Goal: Task Accomplishment & Management: Use online tool/utility

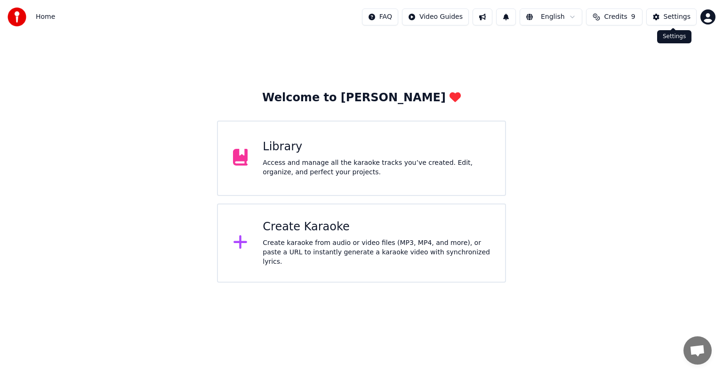
click at [680, 14] on div "Settings" at bounding box center [677, 16] width 27 height 9
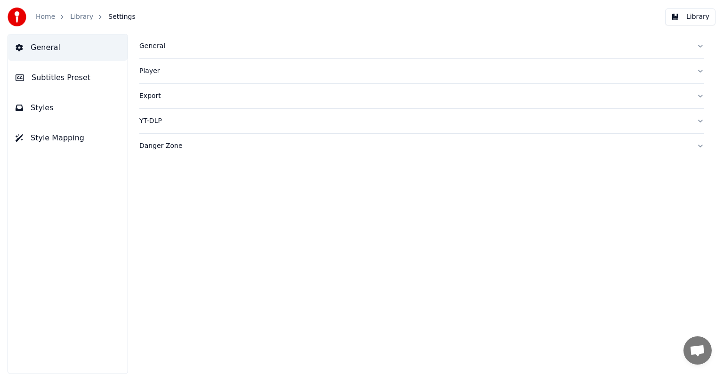
click at [58, 116] on button "Styles" at bounding box center [68, 108] width 120 height 26
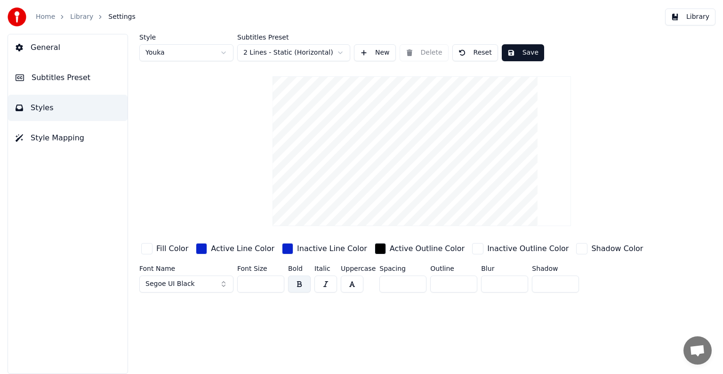
click at [273, 281] on input "***" at bounding box center [260, 283] width 47 height 17
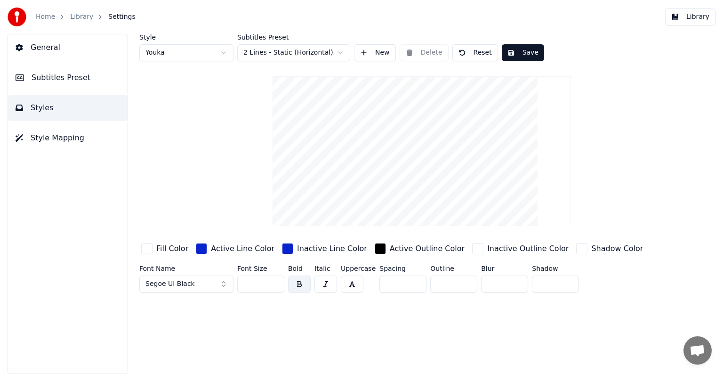
click at [273, 281] on input "***" at bounding box center [260, 283] width 47 height 17
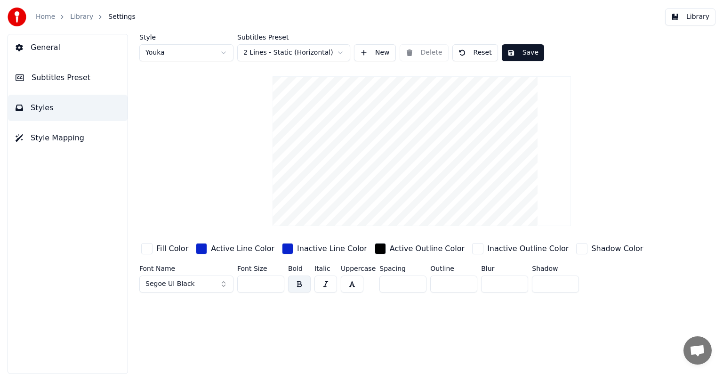
click at [273, 281] on input "***" at bounding box center [260, 283] width 47 height 17
click at [273, 280] on input "***" at bounding box center [260, 283] width 47 height 17
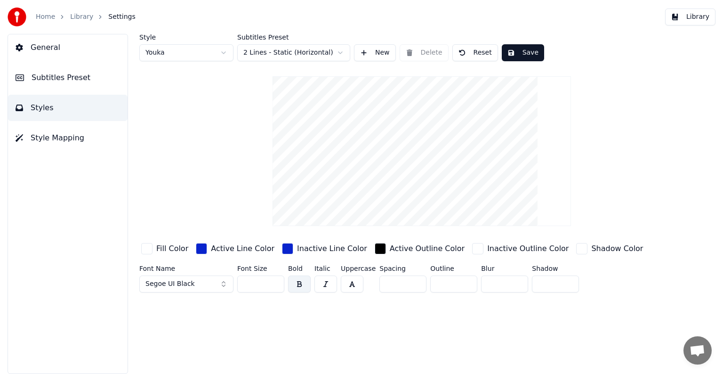
click at [512, 54] on button "Save" at bounding box center [523, 52] width 42 height 17
click at [226, 49] on html "Home Library Settings Library General Subtitles Preset Styles Style Mapping Sty…" at bounding box center [361, 187] width 723 height 374
click at [275, 282] on input "***" at bounding box center [260, 283] width 47 height 17
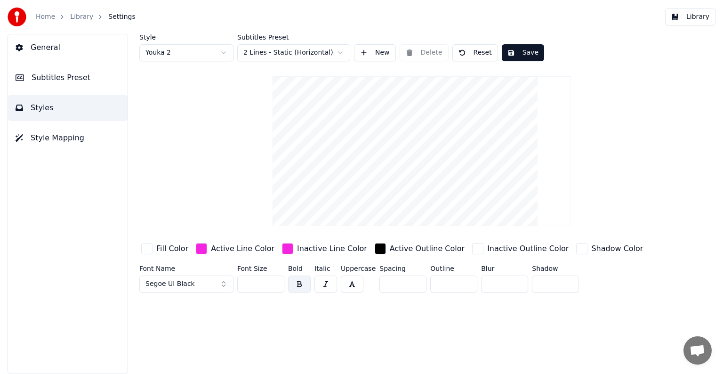
click at [275, 282] on input "***" at bounding box center [260, 283] width 47 height 17
click at [520, 57] on button "Save" at bounding box center [523, 52] width 42 height 17
click at [228, 54] on html "Home Library Settings Library General Subtitles Preset Styles Style Mapping Sty…" at bounding box center [361, 187] width 723 height 374
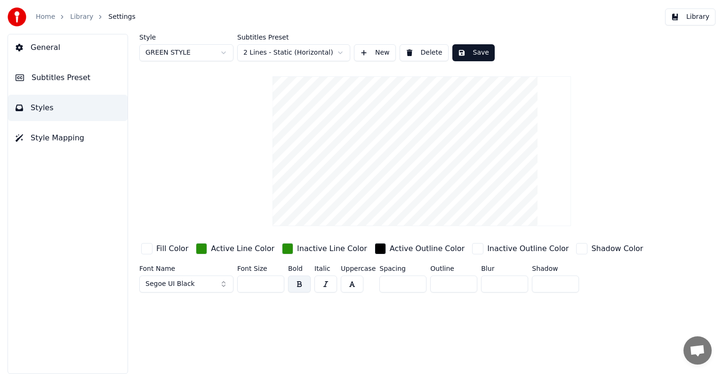
click at [274, 282] on input "***" at bounding box center [260, 283] width 47 height 17
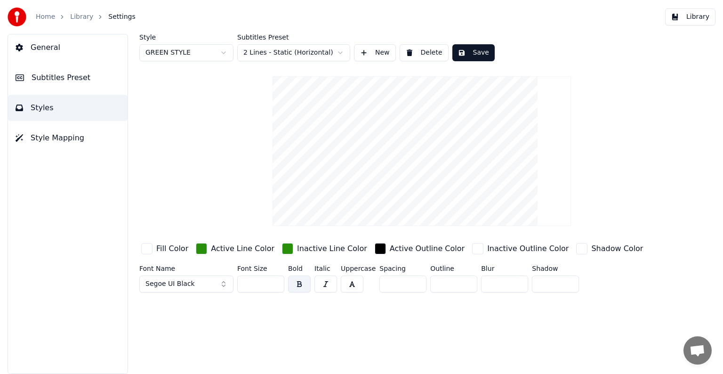
click at [274, 282] on input "***" at bounding box center [260, 283] width 47 height 17
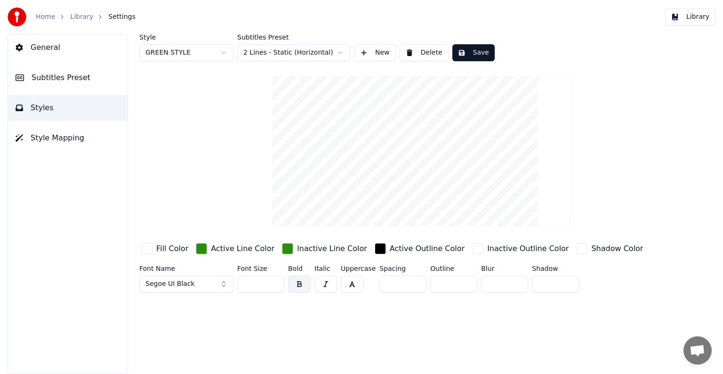
click at [274, 282] on input "***" at bounding box center [260, 283] width 47 height 17
type input "***"
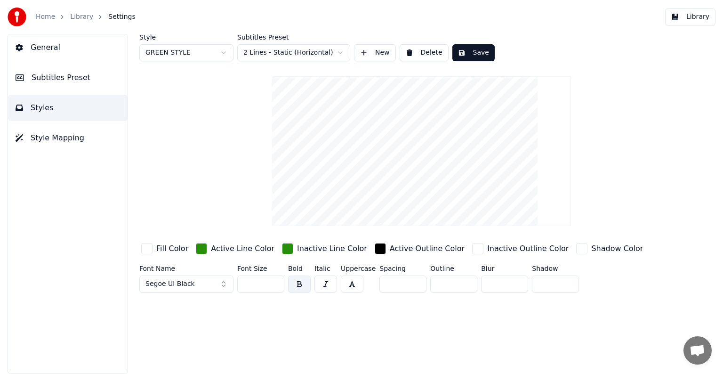
click at [274, 282] on input "***" at bounding box center [260, 283] width 47 height 17
click at [463, 56] on button "Save" at bounding box center [474, 52] width 42 height 17
click at [75, 136] on span "Style Mapping" at bounding box center [58, 137] width 54 height 11
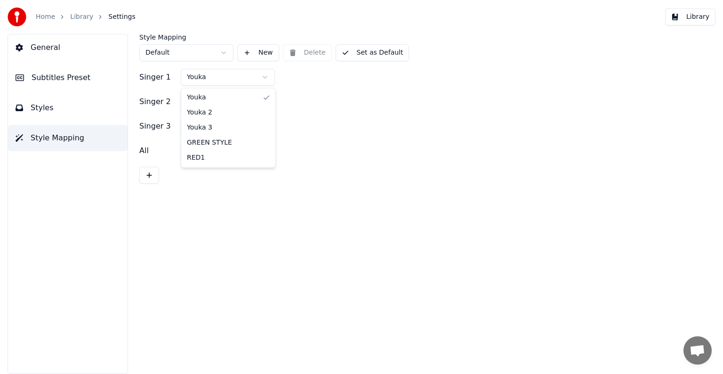
click at [264, 79] on html "Home Library Settings Library General Subtitles Preset Styles Style Mapping Sty…" at bounding box center [361, 187] width 723 height 374
click at [357, 53] on button "Set as Default" at bounding box center [373, 52] width 74 height 17
click at [262, 102] on html "Home Library Settings Library General Subtitles Preset Styles Style Mapping Sty…" at bounding box center [361, 187] width 723 height 374
click at [364, 55] on button "Set as Default" at bounding box center [373, 52] width 74 height 17
click at [267, 128] on html "Home Library Settings Library General Subtitles Preset Styles Style Mapping Sty…" at bounding box center [361, 187] width 723 height 374
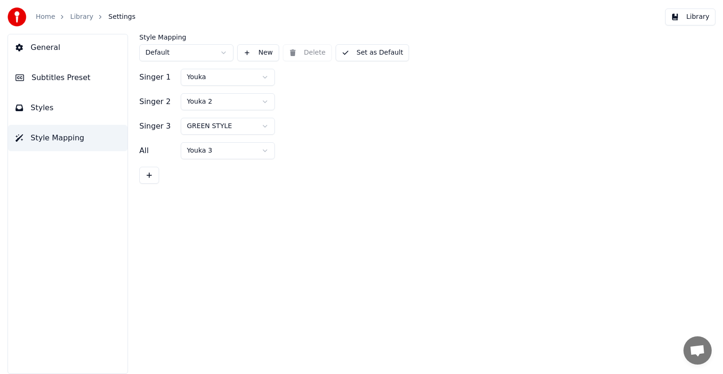
click at [350, 54] on button "Set as Default" at bounding box center [373, 52] width 74 height 17
click at [687, 23] on button "Library" at bounding box center [690, 16] width 50 height 17
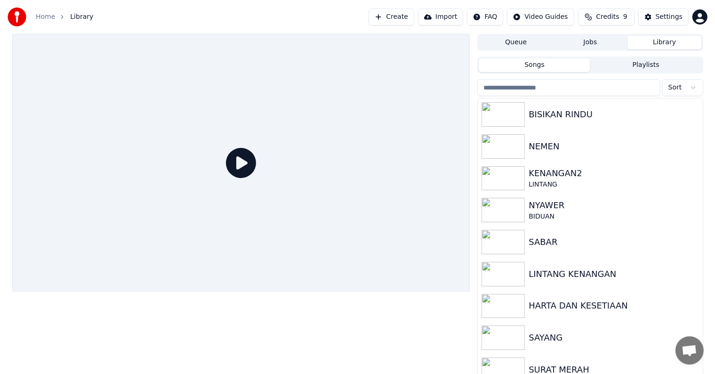
click at [405, 19] on button "Create" at bounding box center [392, 16] width 46 height 17
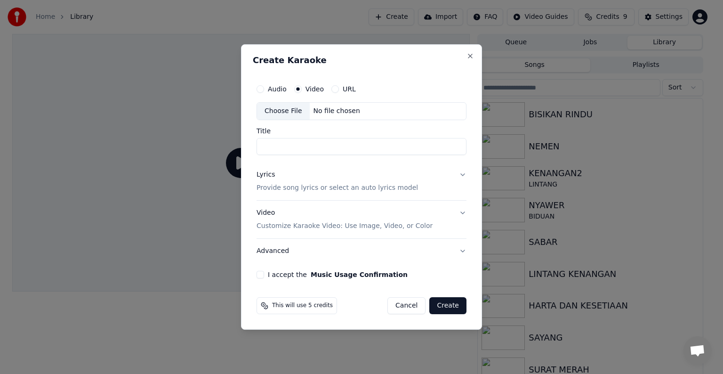
click at [327, 115] on div "No file chosen" at bounding box center [337, 110] width 54 height 9
type input "**********"
click at [373, 192] on button "Lyrics Provide song lyrics or select an auto lyrics model" at bounding box center [362, 181] width 210 height 38
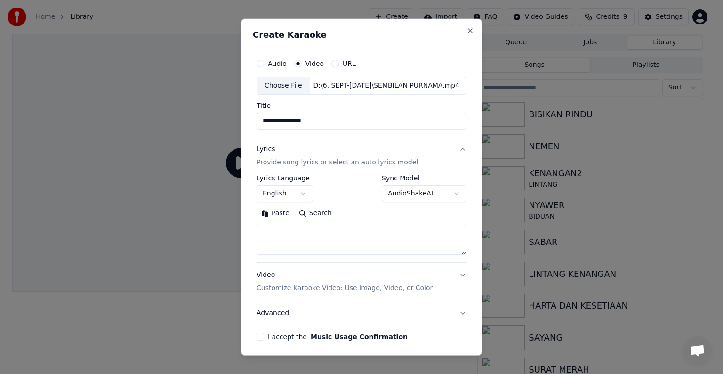
click at [300, 194] on body "**********" at bounding box center [357, 187] width 715 height 374
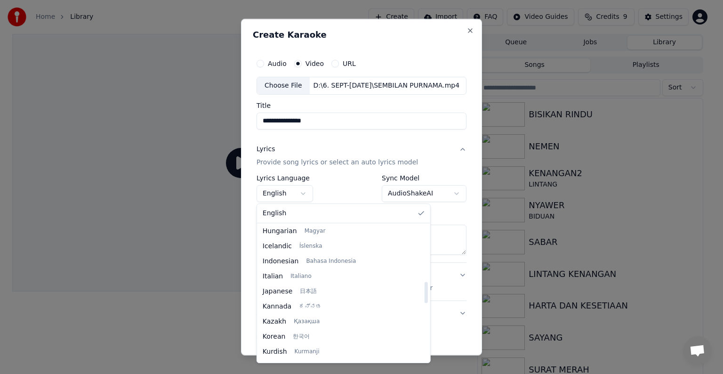
scroll to position [330, 0]
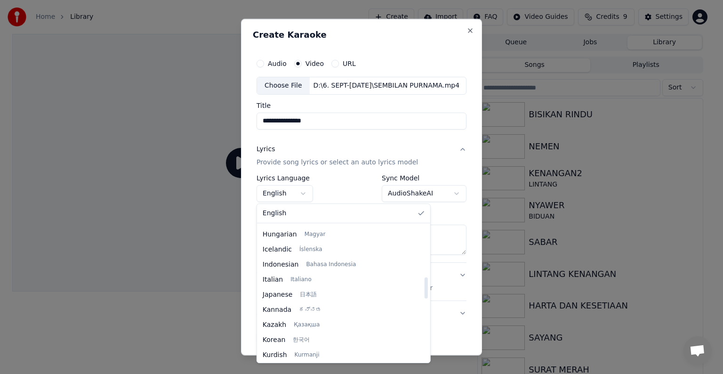
select select "**"
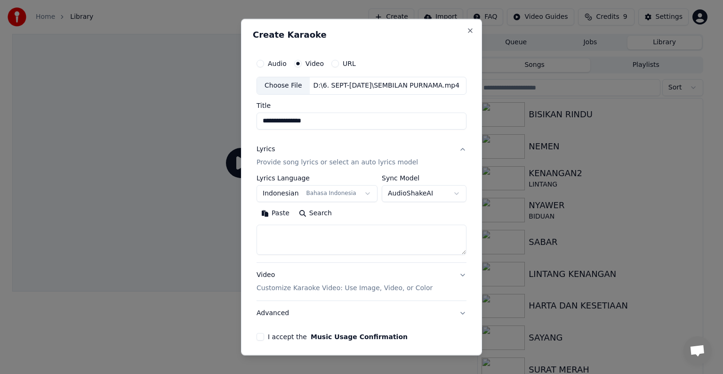
click at [330, 234] on textarea at bounding box center [362, 240] width 210 height 30
paste textarea "**********"
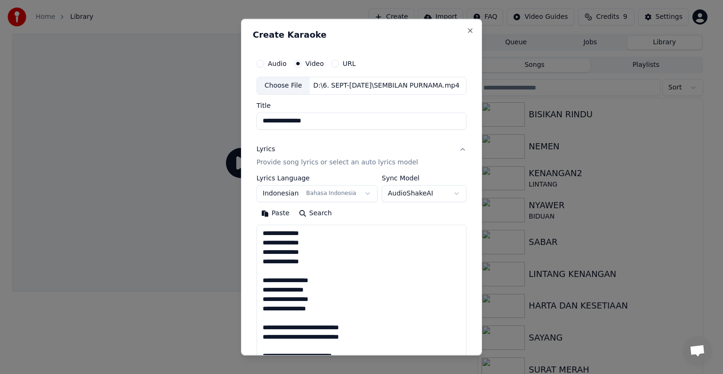
scroll to position [473, 0]
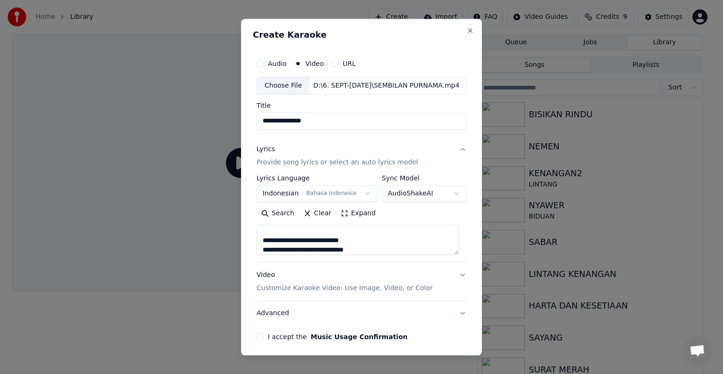
type textarea "**********"
click at [393, 288] on p "Customize Karaoke Video: Use Image, Video, or Color" at bounding box center [345, 287] width 176 height 9
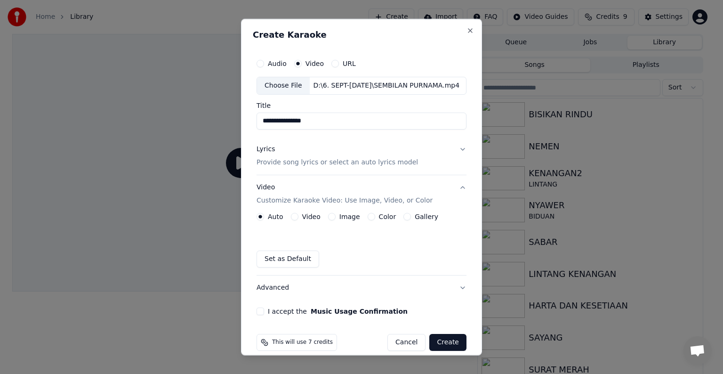
click at [295, 219] on div "Video" at bounding box center [306, 217] width 30 height 8
click at [294, 219] on button "Video" at bounding box center [295, 217] width 8 height 8
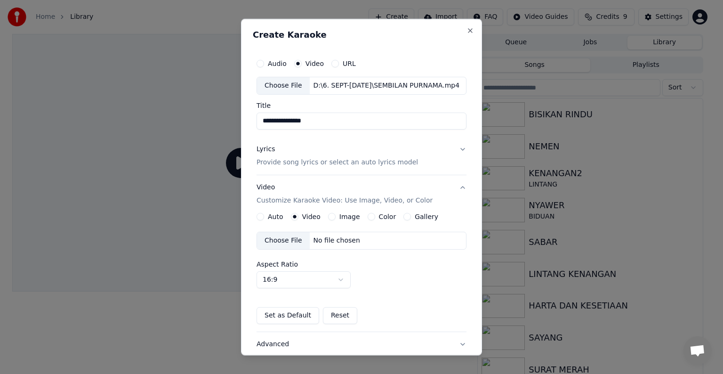
click at [316, 239] on div "No file chosen" at bounding box center [337, 240] width 54 height 9
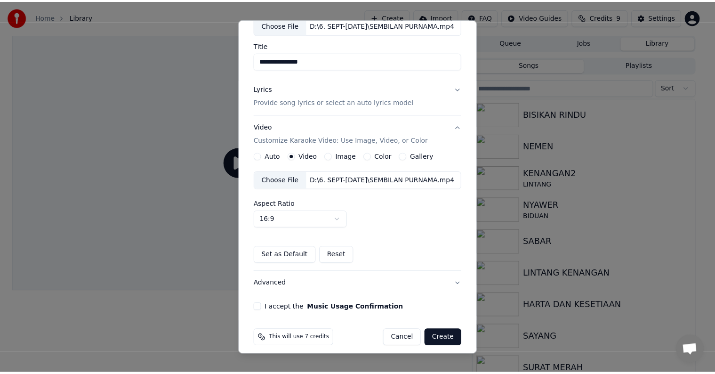
scroll to position [66, 0]
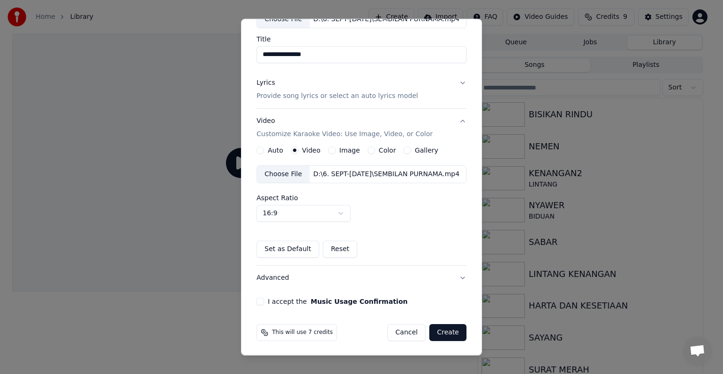
click at [264, 298] on div "I accept the Music Usage Confirmation" at bounding box center [362, 302] width 210 height 8
click at [264, 301] on div "I accept the Music Usage Confirmation" at bounding box center [362, 302] width 210 height 8
click at [259, 299] on button "I accept the Music Usage Confirmation" at bounding box center [261, 302] width 8 height 8
click at [446, 335] on button "Create" at bounding box center [447, 332] width 37 height 17
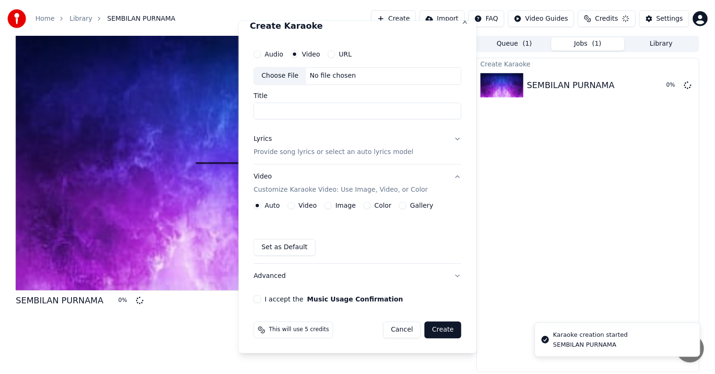
scroll to position [10, 0]
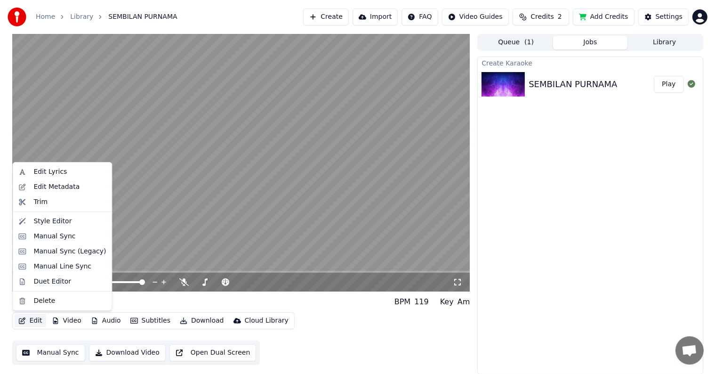
click at [39, 322] on button "Edit" at bounding box center [31, 320] width 32 height 13
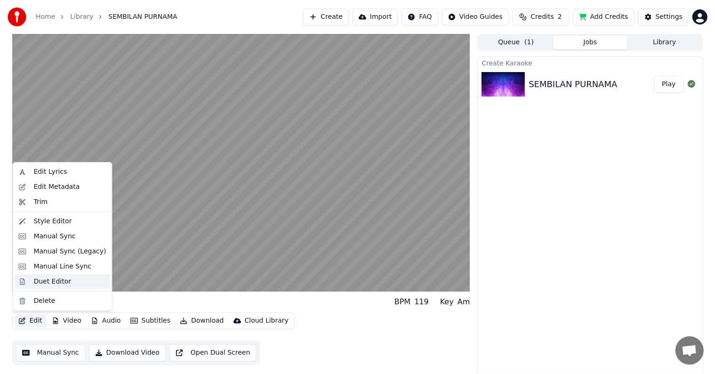
click at [47, 281] on div "Duet Editor" at bounding box center [52, 281] width 38 height 9
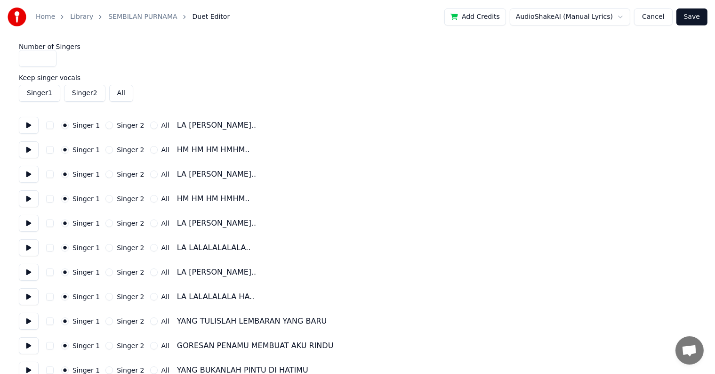
click at [32, 130] on button at bounding box center [29, 125] width 20 height 17
type input "*"
click at [45, 57] on input "*" at bounding box center [38, 58] width 38 height 17
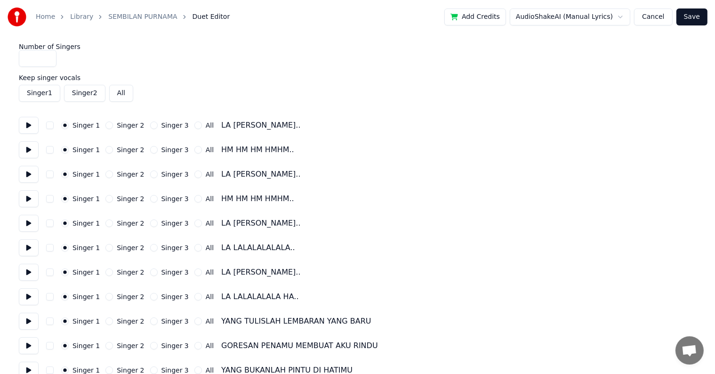
click at [33, 152] on button at bounding box center [29, 149] width 20 height 17
click at [150, 126] on button "Singer 3" at bounding box center [154, 125] width 8 height 8
click at [147, 154] on div "Singer 1 Singer 2 Singer 3 All HM HM HM HMHM.." at bounding box center [358, 149] width 678 height 17
click at [145, 154] on div "Singer 1 Singer 2 Singer 3 All HM HM HM HMHM.." at bounding box center [358, 149] width 678 height 17
click at [150, 151] on button "Singer 3" at bounding box center [154, 150] width 8 height 8
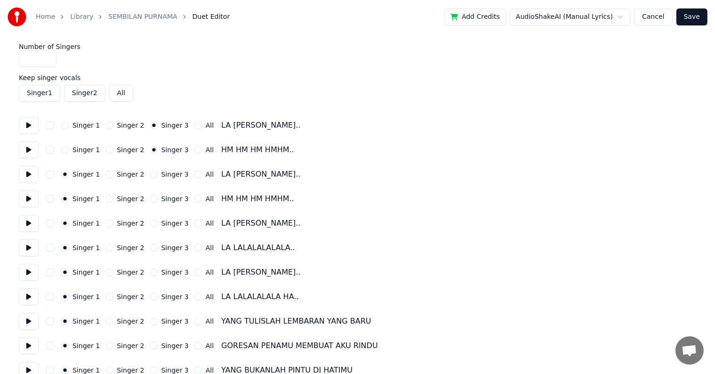
click at [27, 170] on button at bounding box center [29, 174] width 20 height 17
click at [150, 175] on button "Singer 3" at bounding box center [154, 174] width 8 height 8
click at [150, 198] on button "Singer 3" at bounding box center [154, 199] width 8 height 8
click at [32, 196] on button at bounding box center [29, 198] width 20 height 17
click at [31, 223] on button at bounding box center [29, 223] width 20 height 17
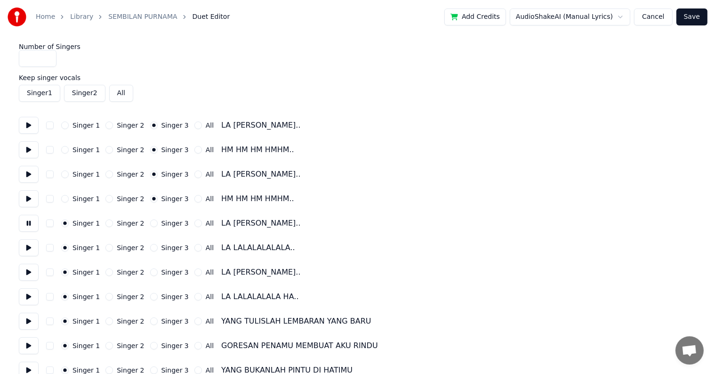
click at [105, 222] on button "Singer 2" at bounding box center [109, 223] width 8 height 8
click at [27, 247] on button at bounding box center [29, 247] width 20 height 17
click at [28, 222] on button at bounding box center [29, 223] width 20 height 17
click at [28, 247] on button at bounding box center [29, 247] width 20 height 17
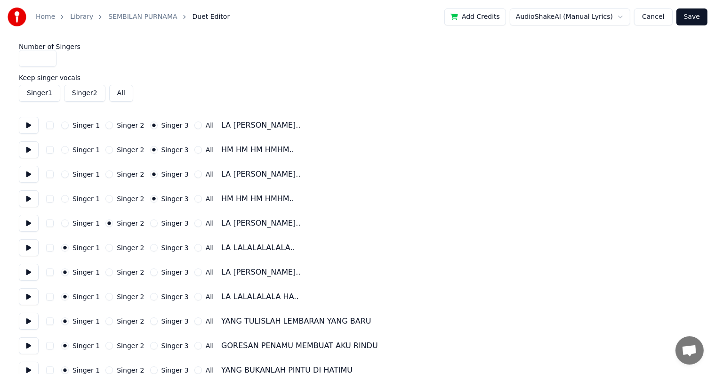
click at [105, 271] on button "Singer 2" at bounding box center [109, 272] width 8 height 8
click at [31, 275] on button at bounding box center [29, 272] width 20 height 17
click at [30, 296] on button at bounding box center [29, 296] width 20 height 17
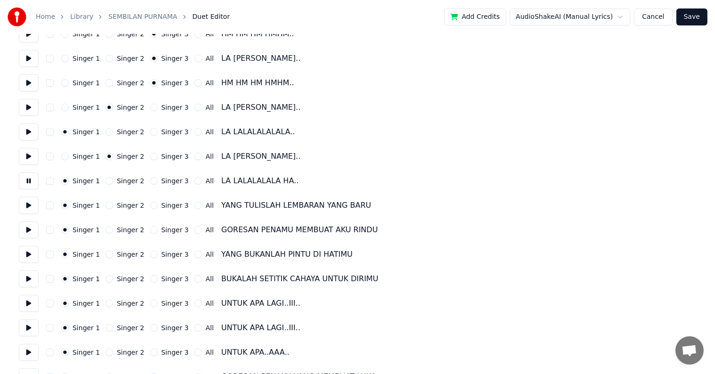
scroll to position [141, 0]
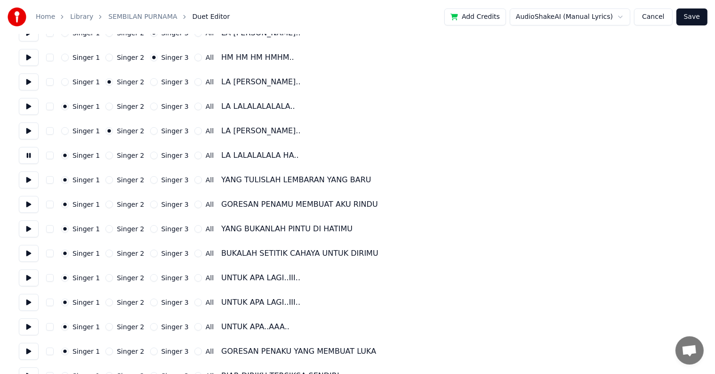
click at [32, 179] on button at bounding box center [29, 179] width 20 height 17
click at [107, 183] on button "Singer 2" at bounding box center [109, 180] width 8 height 8
click at [105, 207] on button "Singer 2" at bounding box center [109, 205] width 8 height 8
click at [32, 227] on button at bounding box center [29, 228] width 20 height 17
click at [106, 232] on button "Singer 2" at bounding box center [109, 229] width 8 height 8
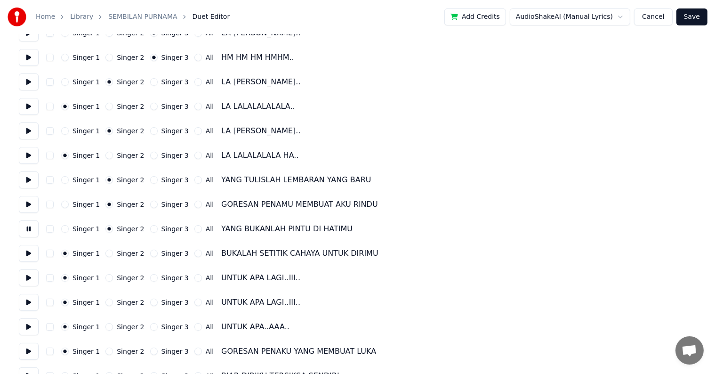
click at [105, 256] on button "Singer 2" at bounding box center [109, 254] width 8 height 8
click at [29, 251] on button at bounding box center [29, 253] width 20 height 17
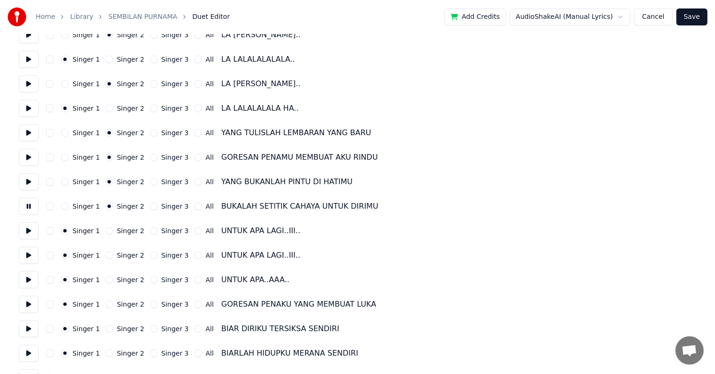
click at [30, 235] on button at bounding box center [29, 230] width 20 height 17
click at [31, 283] on button at bounding box center [29, 279] width 20 height 17
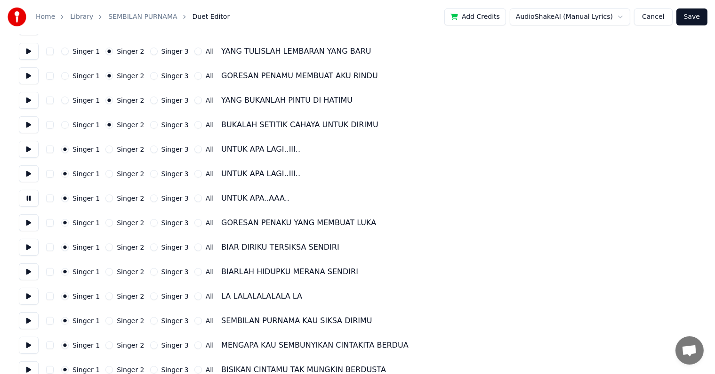
scroll to position [283, 0]
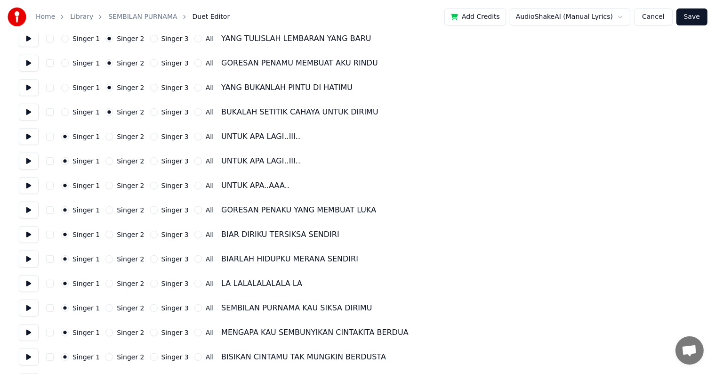
click at [30, 211] on button at bounding box center [29, 210] width 20 height 17
click at [28, 239] on button at bounding box center [29, 234] width 20 height 17
click at [32, 259] on button at bounding box center [29, 259] width 20 height 17
click at [150, 285] on button "Singer 3" at bounding box center [154, 284] width 8 height 8
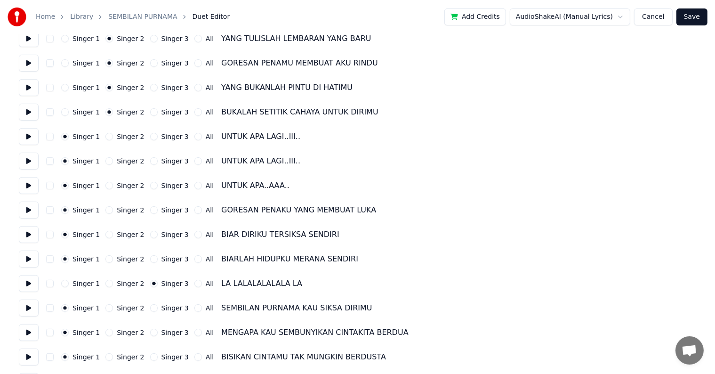
click at [32, 283] on button at bounding box center [29, 283] width 20 height 17
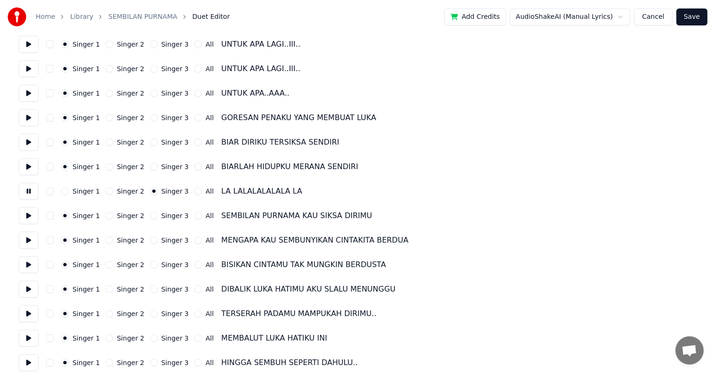
scroll to position [377, 0]
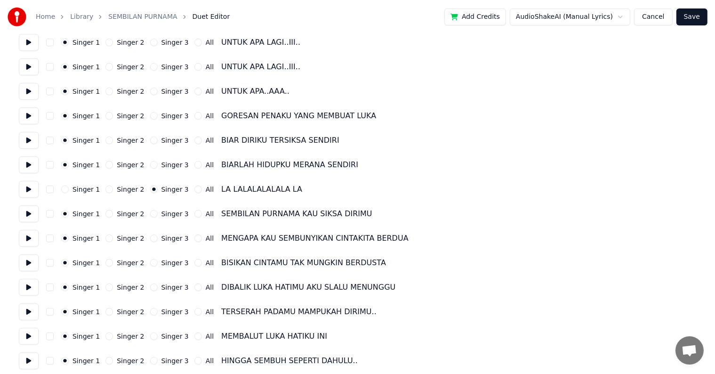
click at [32, 215] on button at bounding box center [29, 213] width 20 height 17
click at [105, 216] on button "Singer 2" at bounding box center [109, 214] width 8 height 8
click at [106, 239] on button "Singer 2" at bounding box center [109, 239] width 8 height 8
click at [30, 241] on button at bounding box center [29, 238] width 20 height 17
click at [28, 259] on button at bounding box center [29, 262] width 20 height 17
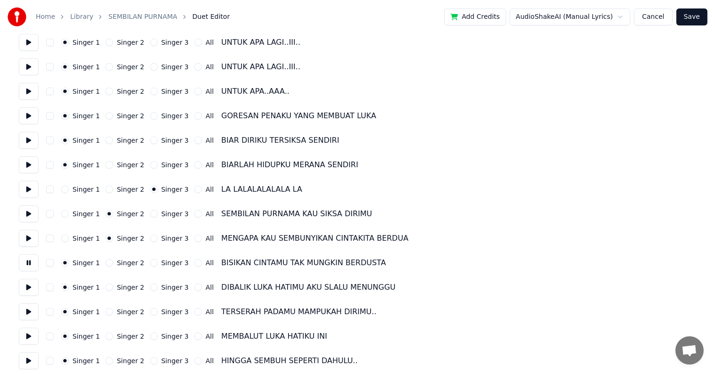
click at [106, 263] on button "Singer 2" at bounding box center [109, 263] width 8 height 8
click at [107, 289] on button "Singer 2" at bounding box center [109, 287] width 8 height 8
click at [32, 286] on button at bounding box center [29, 287] width 20 height 17
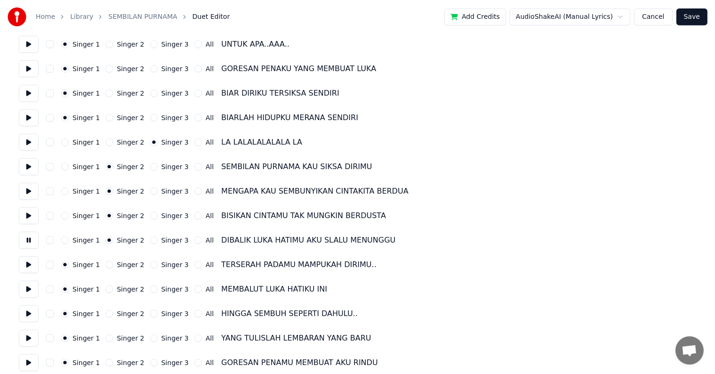
click at [26, 269] on button at bounding box center [29, 264] width 20 height 17
click at [30, 289] on button at bounding box center [29, 289] width 20 height 17
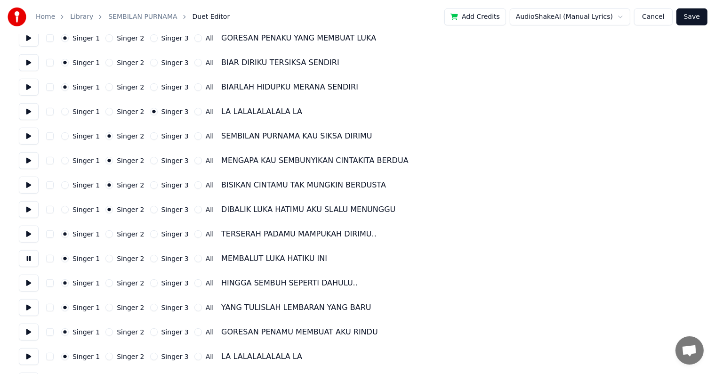
scroll to position [471, 0]
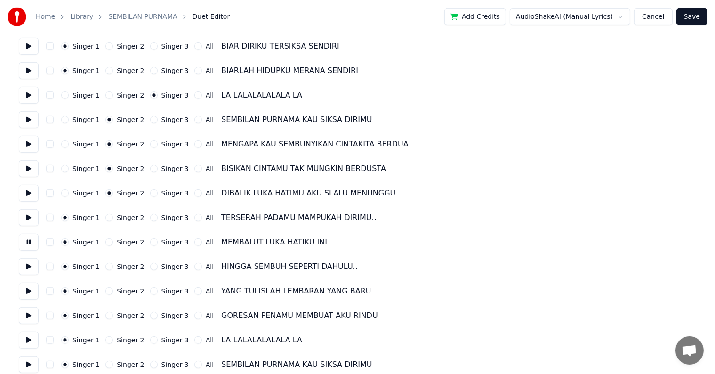
click at [26, 269] on button at bounding box center [29, 266] width 20 height 17
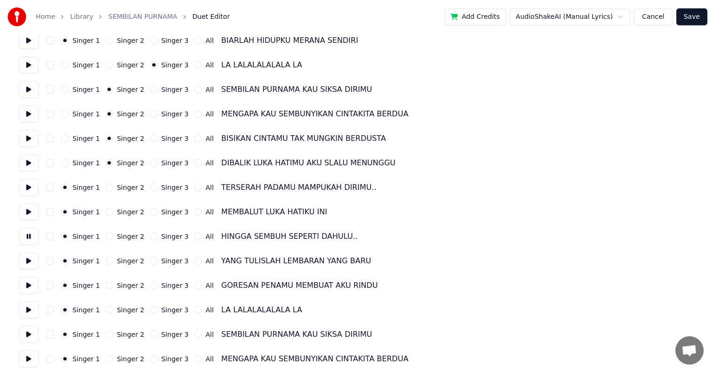
scroll to position [518, 0]
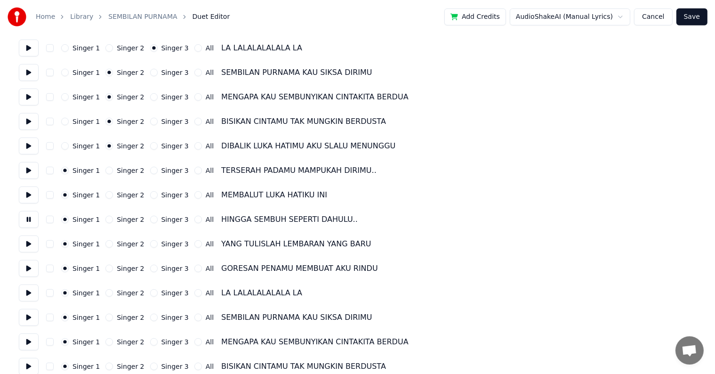
click at [30, 240] on button at bounding box center [29, 243] width 20 height 17
click at [105, 247] on button "Singer 2" at bounding box center [109, 244] width 8 height 8
click at [107, 269] on button "Singer 2" at bounding box center [109, 269] width 8 height 8
click at [150, 293] on button "Singer 3" at bounding box center [154, 293] width 8 height 8
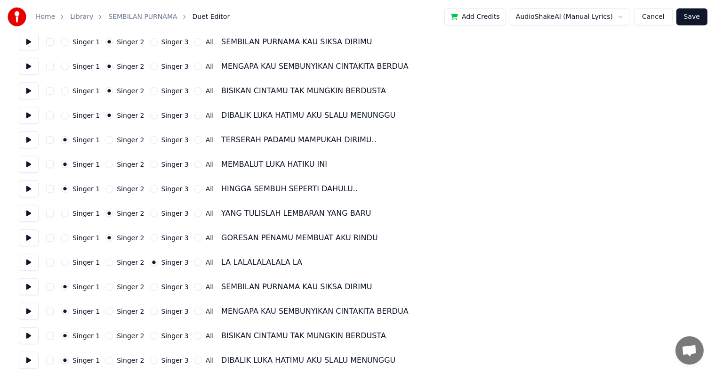
scroll to position [565, 0]
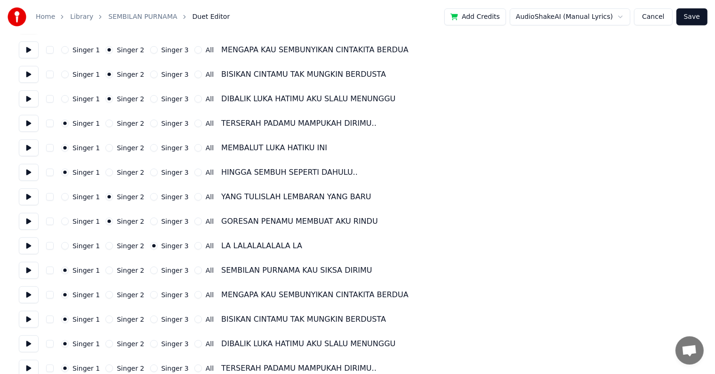
click at [101, 271] on div "Singer 1 Singer 2 Singer 3 All" at bounding box center [137, 271] width 153 height 8
click at [105, 273] on button "Singer 2" at bounding box center [109, 271] width 8 height 8
click at [105, 295] on button "Singer 2" at bounding box center [109, 295] width 8 height 8
click at [32, 295] on button at bounding box center [29, 294] width 20 height 17
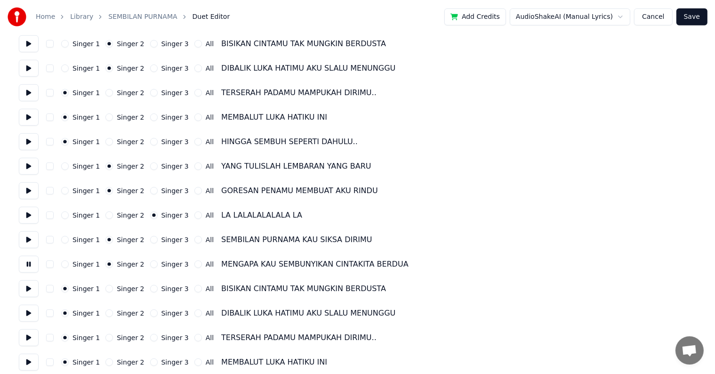
scroll to position [612, 0]
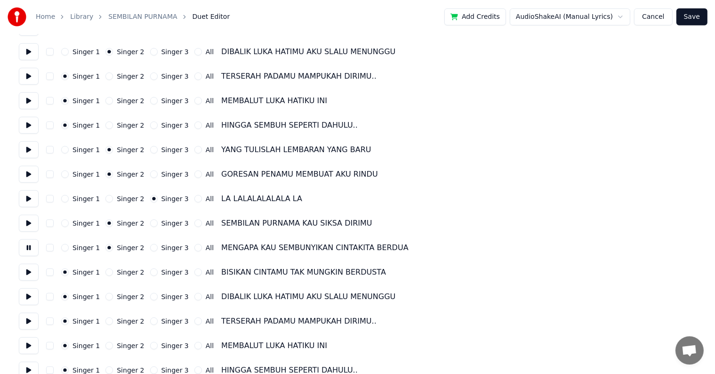
click at [105, 272] on button "Singer 2" at bounding box center [109, 272] width 8 height 8
click at [105, 298] on button "Singer 2" at bounding box center [109, 297] width 8 height 8
click at [31, 295] on button at bounding box center [29, 296] width 20 height 17
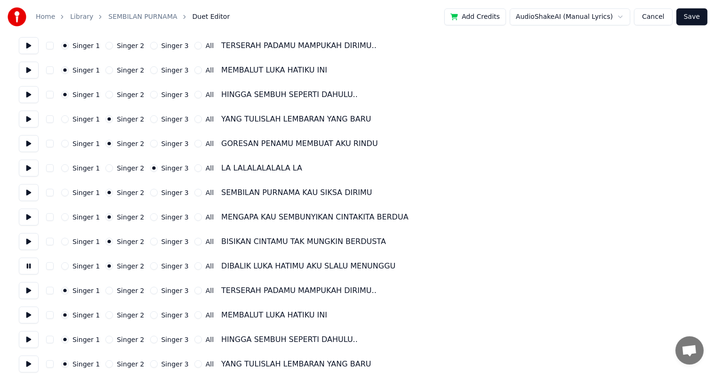
scroll to position [659, 0]
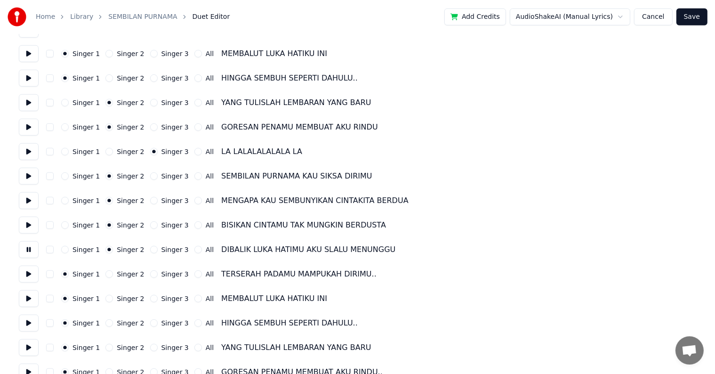
click at [27, 273] on button at bounding box center [29, 274] width 20 height 17
click at [30, 300] on button at bounding box center [29, 298] width 20 height 17
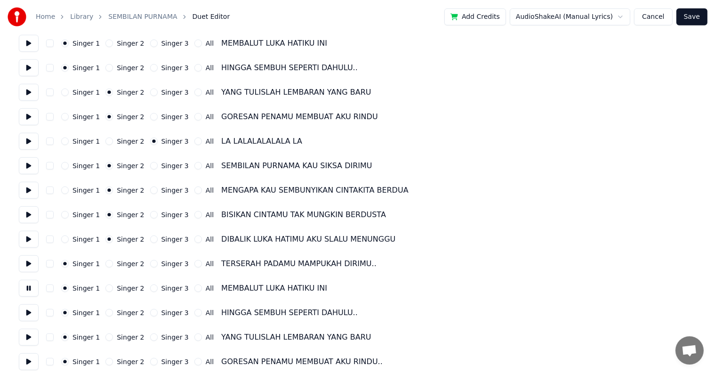
scroll to position [675, 0]
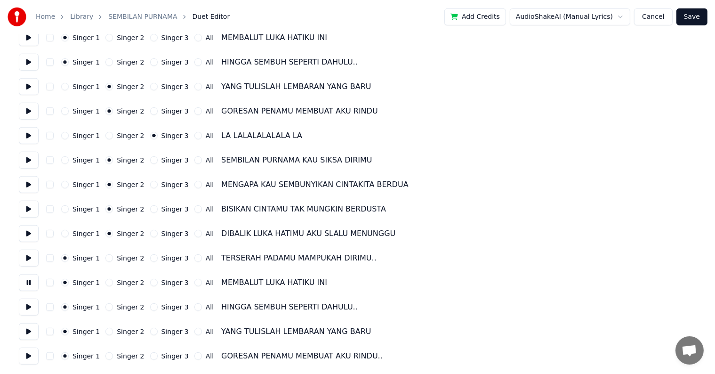
click at [30, 305] on button at bounding box center [29, 307] width 20 height 17
click at [28, 334] on button at bounding box center [29, 331] width 20 height 17
click at [150, 334] on button "Singer 3" at bounding box center [154, 332] width 8 height 8
click at [150, 356] on button "Singer 3" at bounding box center [154, 356] width 8 height 8
click at [31, 353] on button at bounding box center [29, 356] width 20 height 17
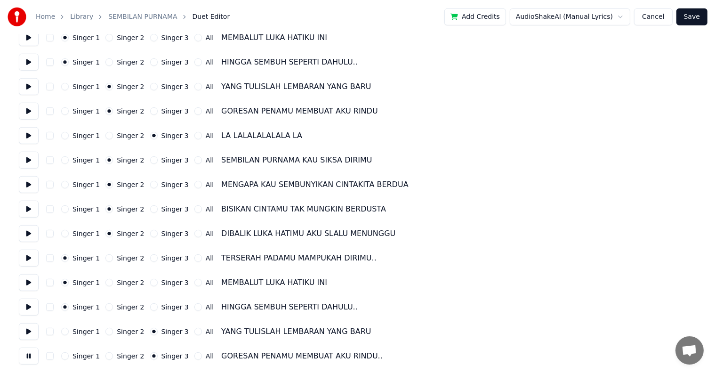
click at [690, 21] on button "Save" at bounding box center [692, 16] width 31 height 17
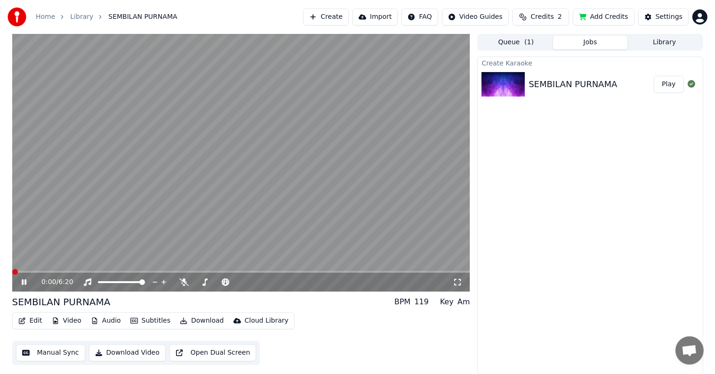
click at [59, 355] on button "Manual Sync" at bounding box center [50, 352] width 69 height 17
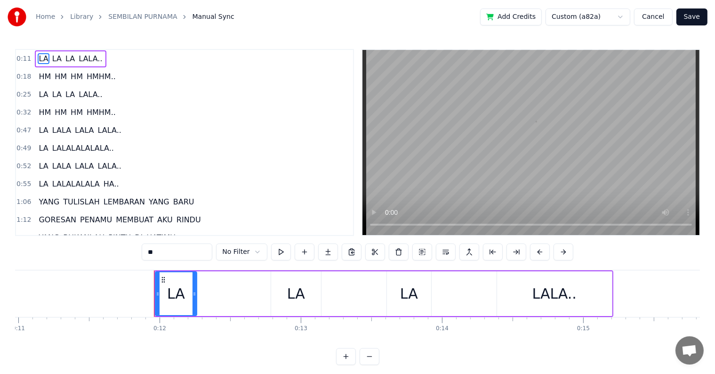
scroll to position [0, 1642]
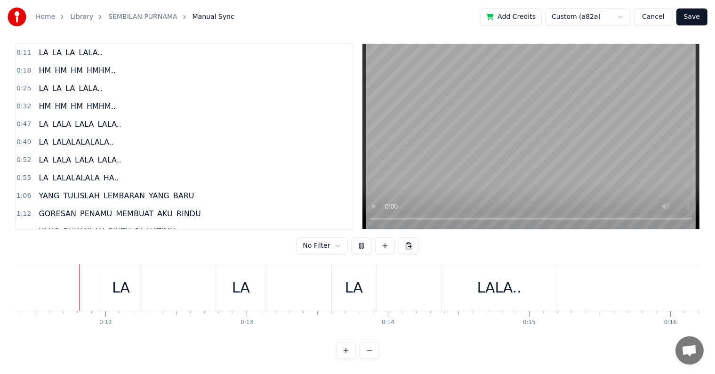
scroll to position [14, 0]
click at [502, 277] on div "LALA.." at bounding box center [500, 287] width 44 height 21
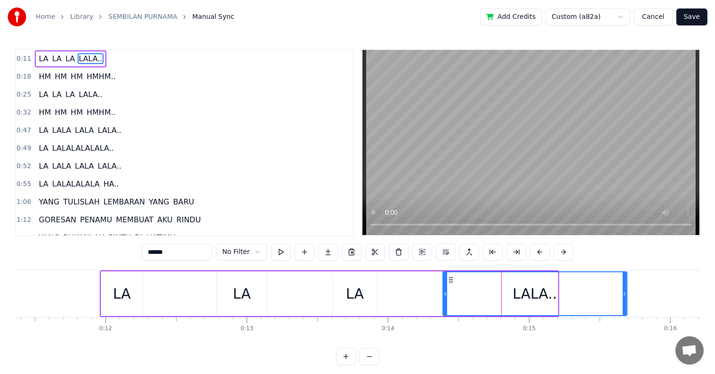
drag, startPoint x: 554, startPoint y: 294, endPoint x: 624, endPoint y: 294, distance: 69.2
click at [624, 294] on icon at bounding box center [625, 294] width 4 height 8
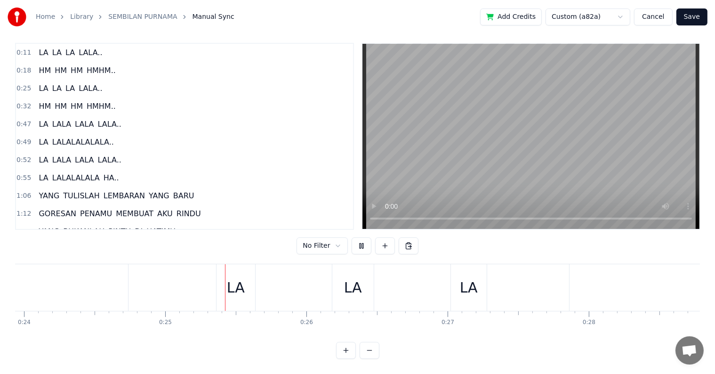
scroll to position [0, 3400]
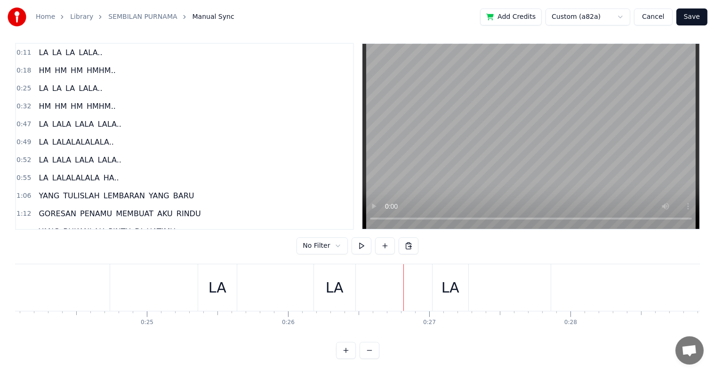
click at [35, 62] on div "HM HM HM HMHM.." at bounding box center [77, 70] width 84 height 17
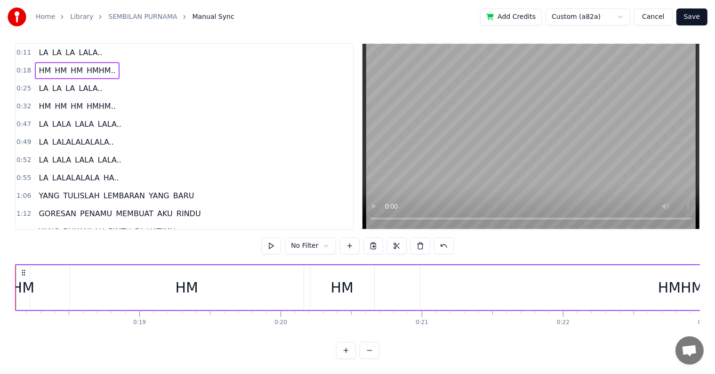
scroll to position [0, 2512]
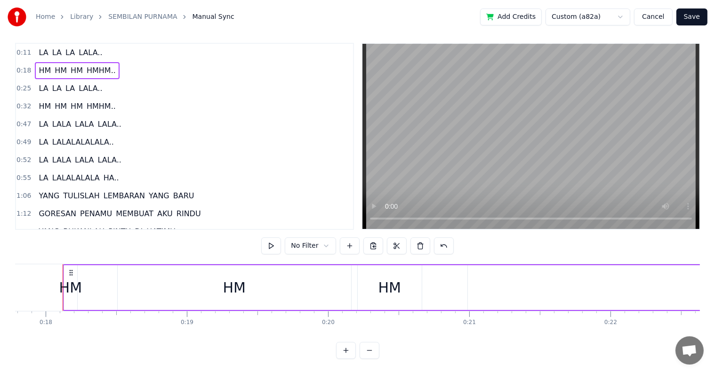
click at [82, 47] on span "LALA.." at bounding box center [90, 52] width 25 height 11
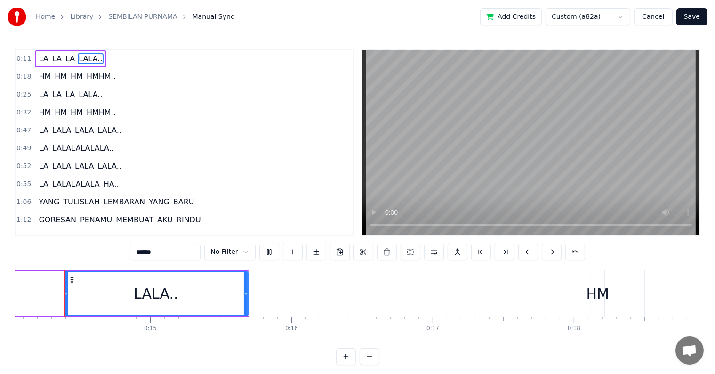
scroll to position [162, 0]
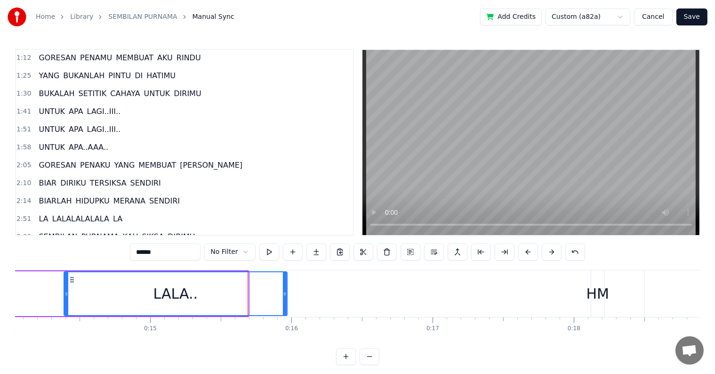
drag, startPoint x: 246, startPoint y: 292, endPoint x: 286, endPoint y: 288, distance: 39.7
click at [286, 288] on div at bounding box center [285, 293] width 4 height 43
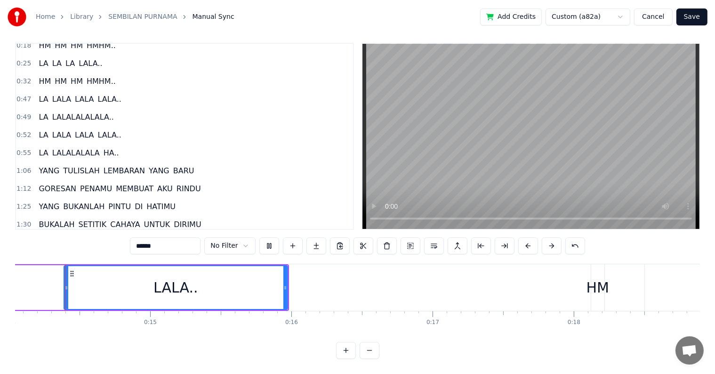
scroll to position [14, 0]
drag, startPoint x: 286, startPoint y: 287, endPoint x: 302, endPoint y: 283, distance: 16.7
click at [302, 283] on div at bounding box center [302, 287] width 4 height 43
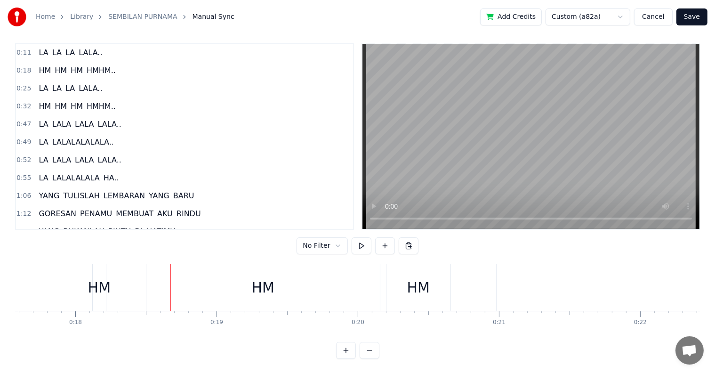
scroll to position [0, 2591]
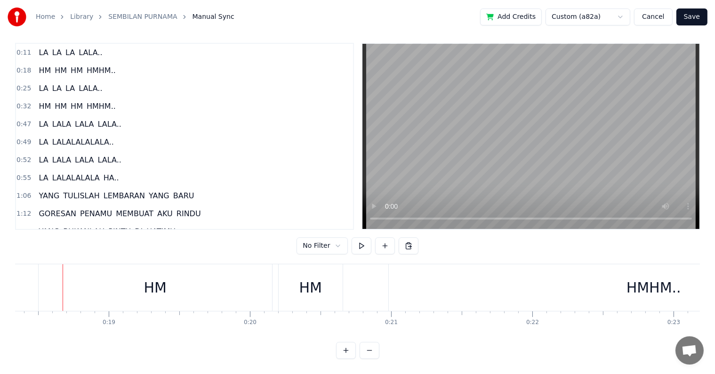
click at [121, 291] on div "HM" at bounding box center [156, 287] width 234 height 47
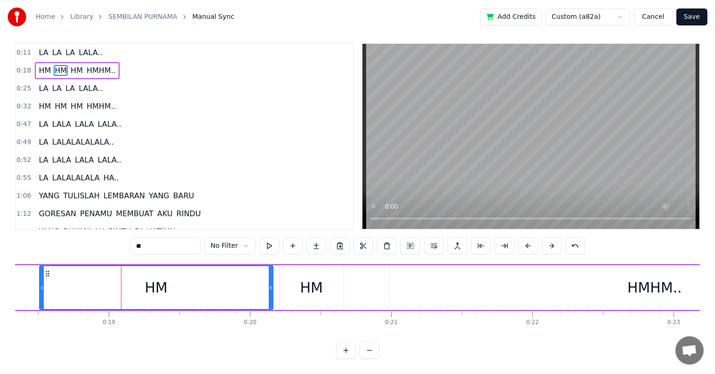
scroll to position [0, 0]
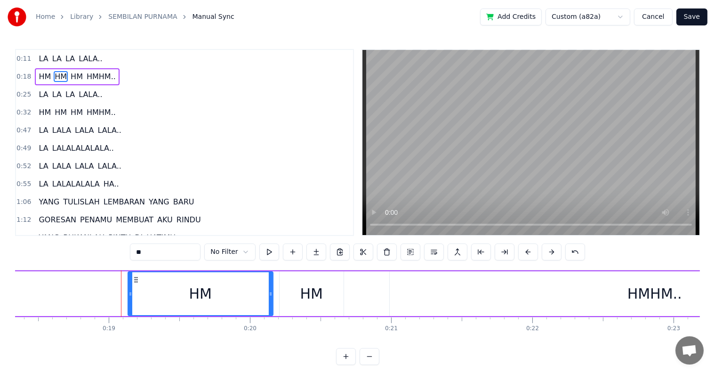
drag, startPoint x: 40, startPoint y: 301, endPoint x: 128, endPoint y: 300, distance: 88.5
click at [129, 300] on div at bounding box center [131, 293] width 4 height 43
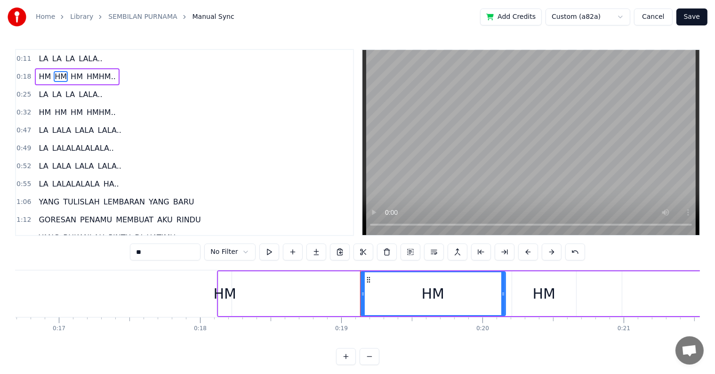
scroll to position [0, 2298]
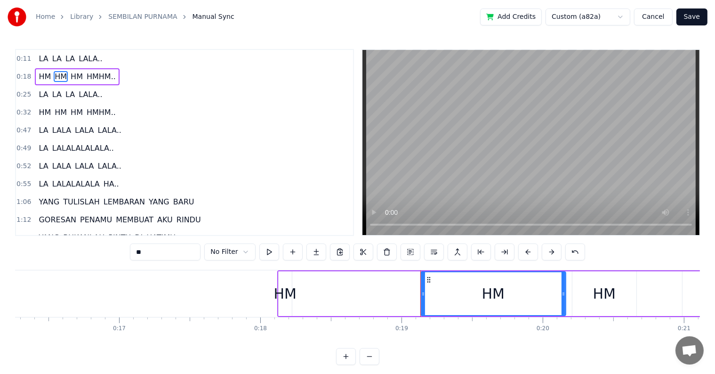
click at [283, 292] on div "HM" at bounding box center [285, 293] width 23 height 21
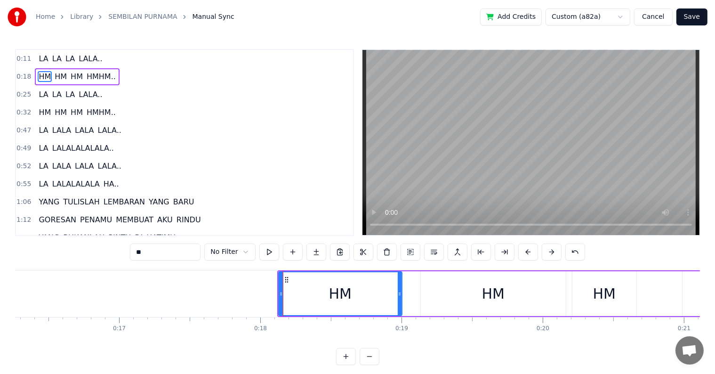
drag, startPoint x: 289, startPoint y: 295, endPoint x: 399, endPoint y: 290, distance: 110.3
click at [399, 290] on icon at bounding box center [400, 294] width 4 height 8
drag, startPoint x: 281, startPoint y: 298, endPoint x: 340, endPoint y: 292, distance: 60.0
click at [340, 292] on div at bounding box center [341, 293] width 4 height 43
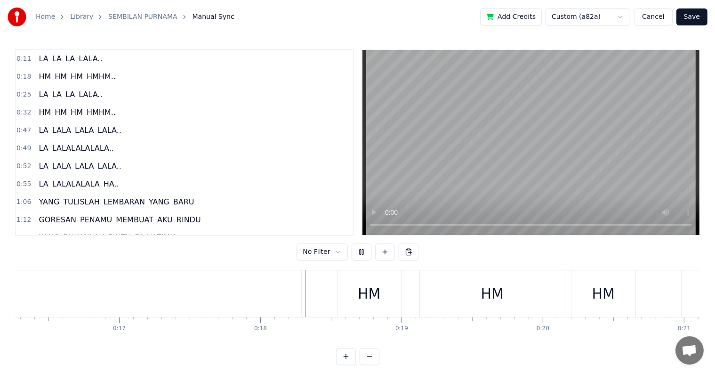
scroll to position [14, 0]
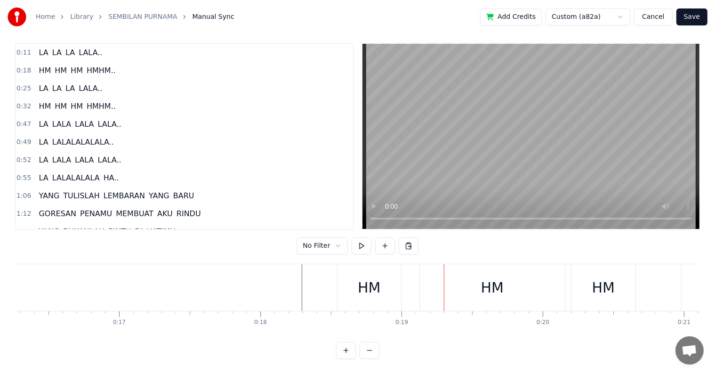
click at [434, 282] on div "HM" at bounding box center [492, 287] width 145 height 47
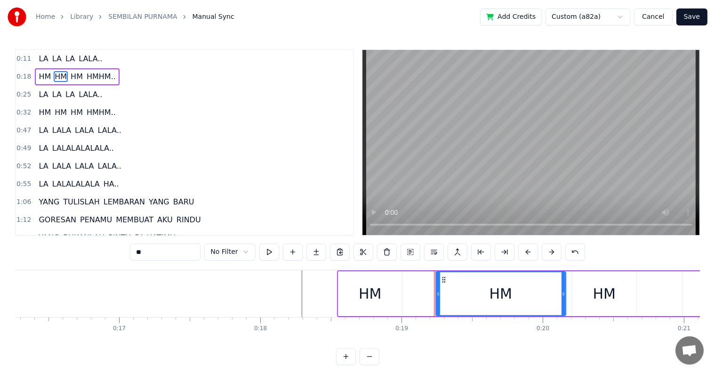
drag, startPoint x: 422, startPoint y: 300, endPoint x: 437, endPoint y: 296, distance: 15.5
click at [437, 296] on div at bounding box center [439, 293] width 4 height 43
click at [371, 300] on div "HM" at bounding box center [370, 293] width 23 height 21
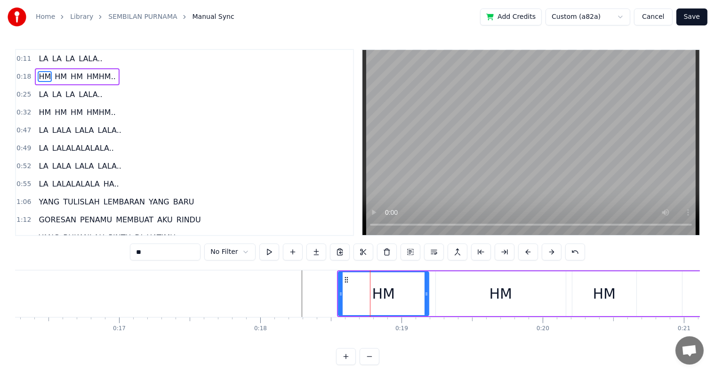
drag, startPoint x: 403, startPoint y: 300, endPoint x: 426, endPoint y: 298, distance: 23.6
click at [426, 298] on div at bounding box center [427, 293] width 4 height 43
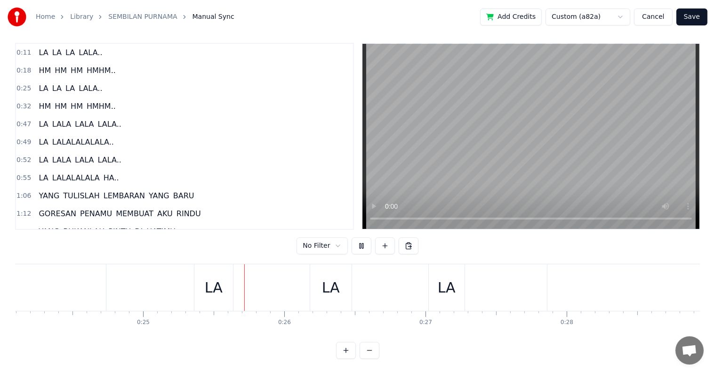
scroll to position [0, 3515]
click at [92, 289] on div "LA" at bounding box center [103, 287] width 39 height 47
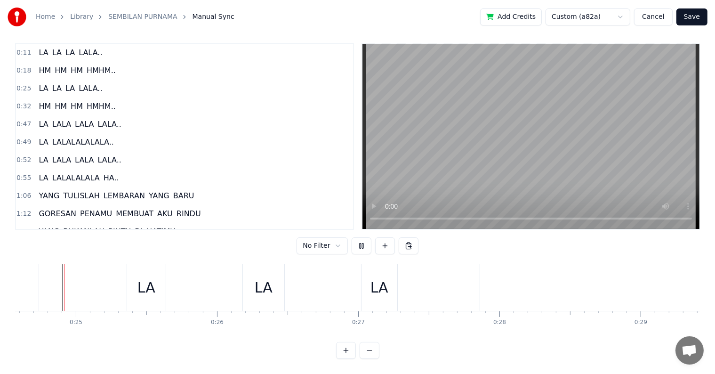
scroll to position [14, 0]
click at [131, 292] on div "LA" at bounding box center [146, 287] width 39 height 47
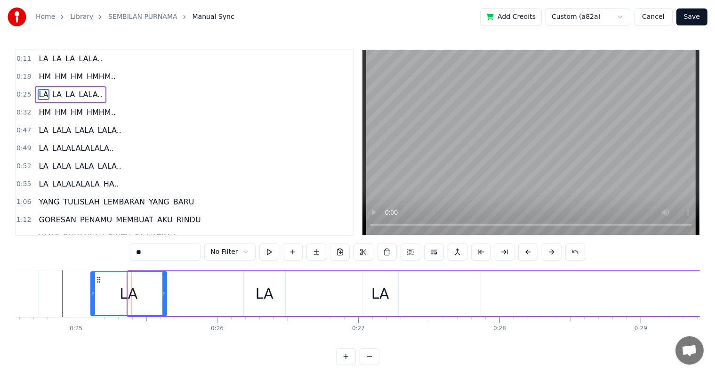
drag, startPoint x: 130, startPoint y: 296, endPoint x: 92, endPoint y: 298, distance: 37.2
click at [92, 298] on div at bounding box center [93, 293] width 4 height 43
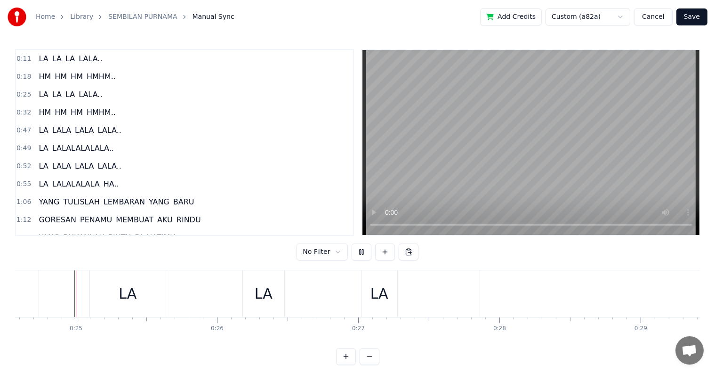
scroll to position [14, 0]
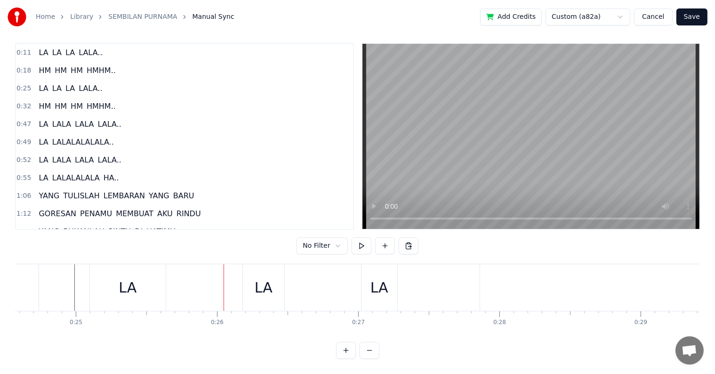
click at [167, 284] on div "LA [PERSON_NAME].." at bounding box center [528, 287] width 878 height 47
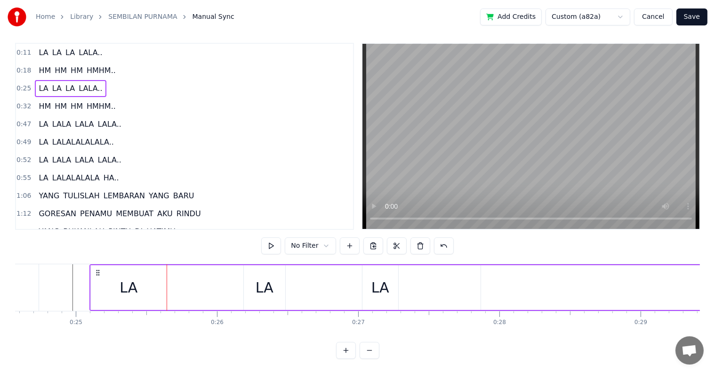
click at [136, 284] on div "LA" at bounding box center [129, 287] width 18 height 21
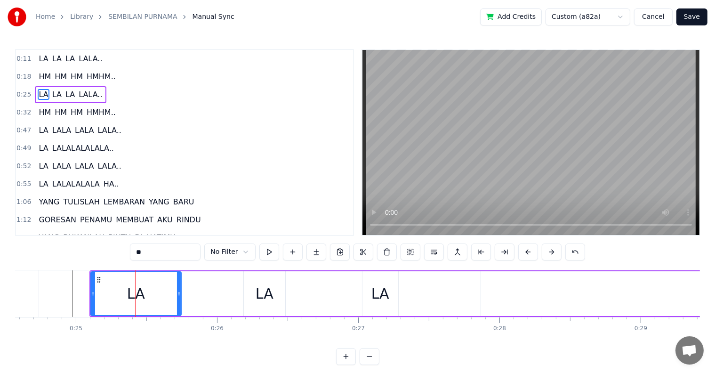
drag, startPoint x: 164, startPoint y: 300, endPoint x: 181, endPoint y: 298, distance: 16.6
click at [180, 298] on div at bounding box center [179, 293] width 4 height 43
click at [258, 298] on div "LA" at bounding box center [265, 293] width 18 height 21
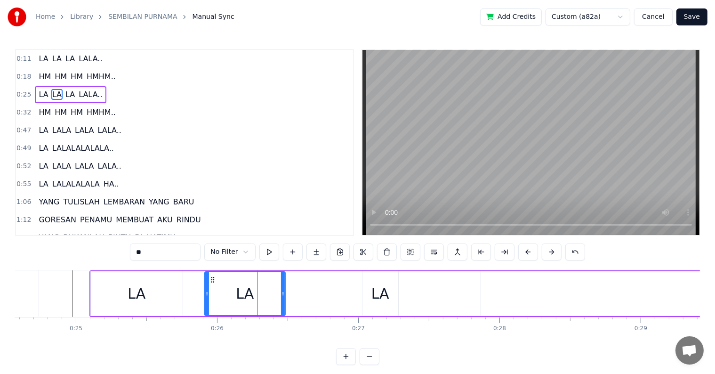
drag, startPoint x: 246, startPoint y: 299, endPoint x: 207, endPoint y: 295, distance: 39.2
click at [207, 295] on div at bounding box center [207, 293] width 4 height 43
click at [381, 292] on div "LA" at bounding box center [381, 293] width 18 height 21
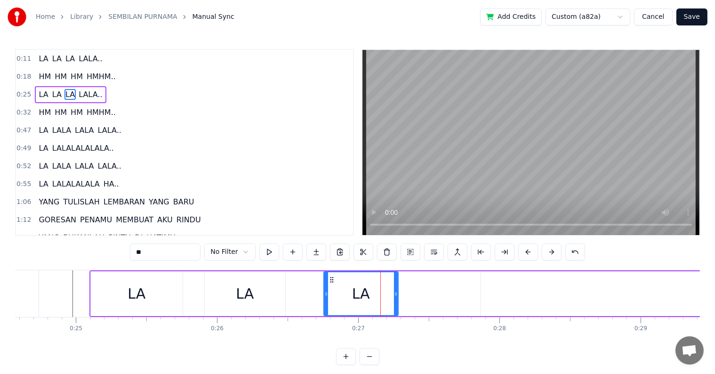
drag, startPoint x: 364, startPoint y: 298, endPoint x: 325, endPoint y: 298, distance: 38.6
click at [325, 298] on div at bounding box center [326, 293] width 4 height 43
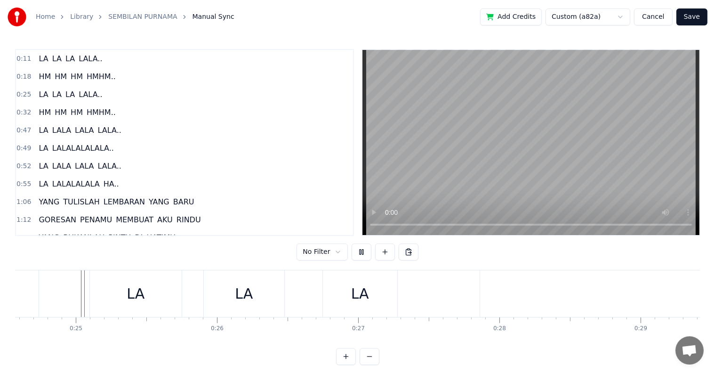
scroll to position [14, 0]
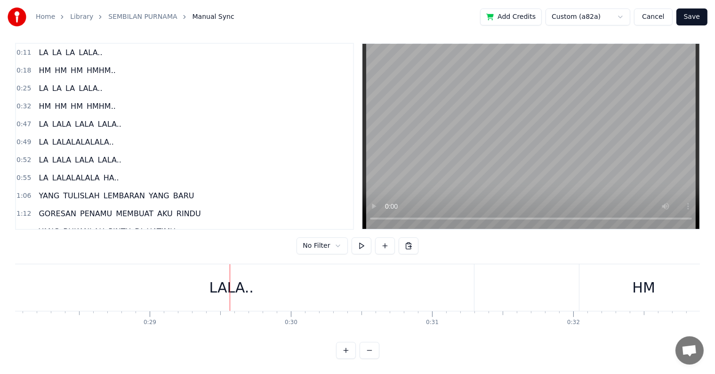
scroll to position [0, 4077]
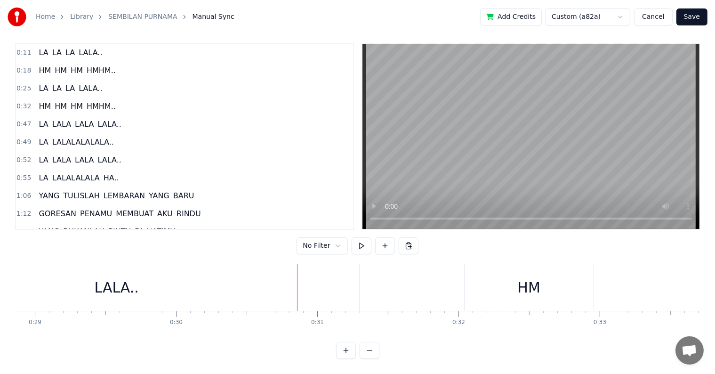
click at [179, 275] on div "LALA.." at bounding box center [116, 287] width 485 height 47
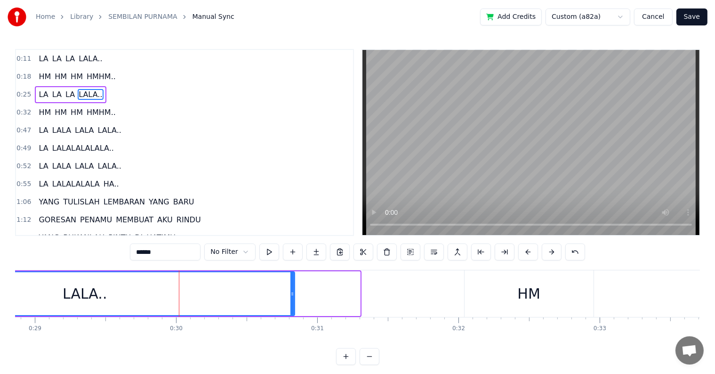
drag, startPoint x: 357, startPoint y: 293, endPoint x: 292, endPoint y: 292, distance: 65.5
click at [292, 292] on icon at bounding box center [293, 294] width 4 height 8
click at [40, 57] on span "LA" at bounding box center [43, 58] width 11 height 11
type input "**"
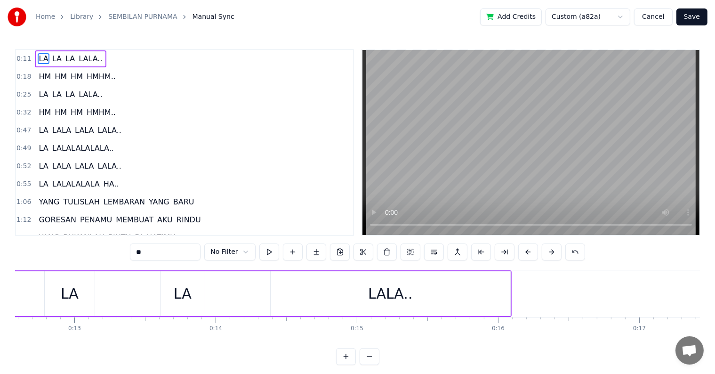
scroll to position [0, 1642]
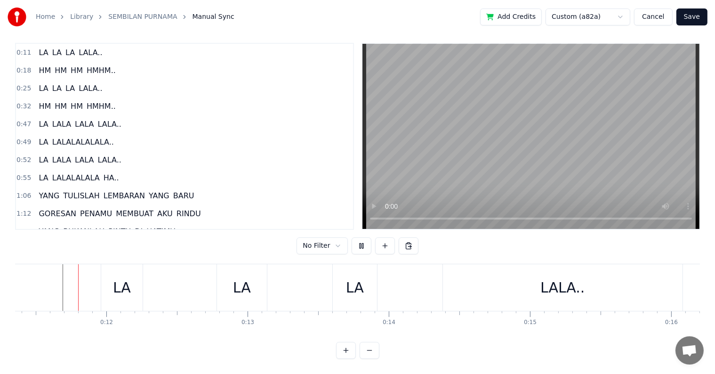
scroll to position [14, 0]
click at [105, 293] on div "LA" at bounding box center [121, 287] width 41 height 47
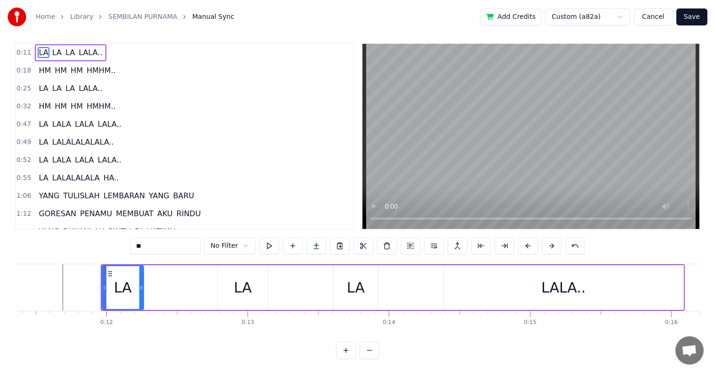
scroll to position [0, 0]
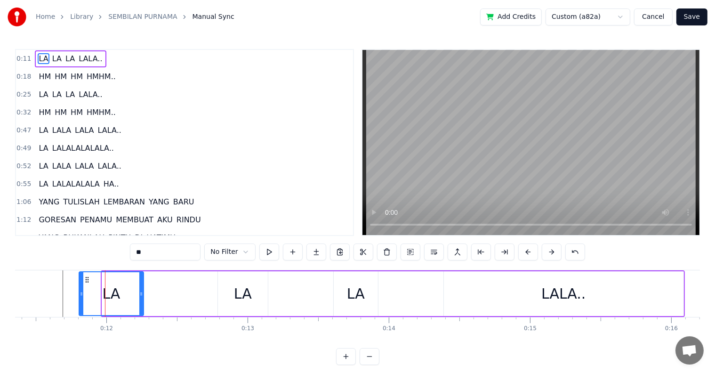
drag, startPoint x: 103, startPoint y: 293, endPoint x: 80, endPoint y: 295, distance: 23.2
click at [80, 295] on icon at bounding box center [82, 294] width 4 height 8
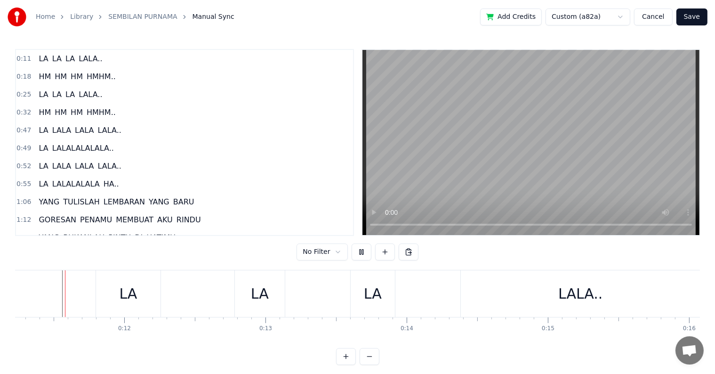
scroll to position [14, 0]
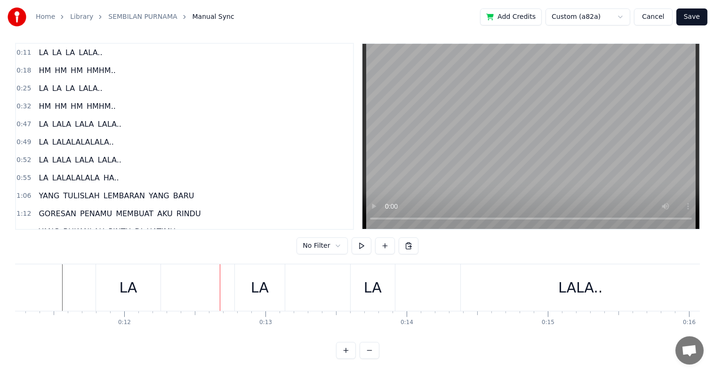
click at [106, 280] on div "LA" at bounding box center [130, 287] width 65 height 47
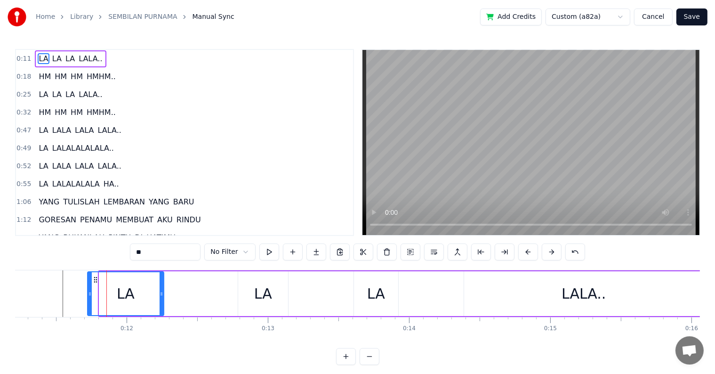
drag, startPoint x: 100, startPoint y: 291, endPoint x: 90, endPoint y: 295, distance: 11.2
click at [89, 295] on icon at bounding box center [90, 294] width 4 height 8
click at [256, 292] on div "LA" at bounding box center [263, 293] width 18 height 21
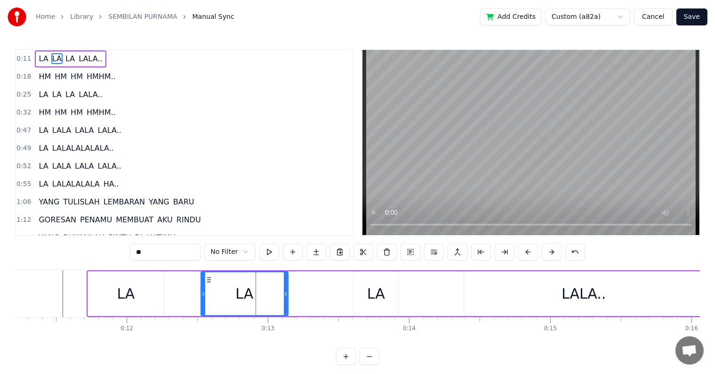
drag, startPoint x: 240, startPoint y: 297, endPoint x: 202, endPoint y: 294, distance: 37.3
click at [202, 294] on icon at bounding box center [204, 294] width 4 height 8
click at [360, 296] on div "LA" at bounding box center [376, 293] width 44 height 45
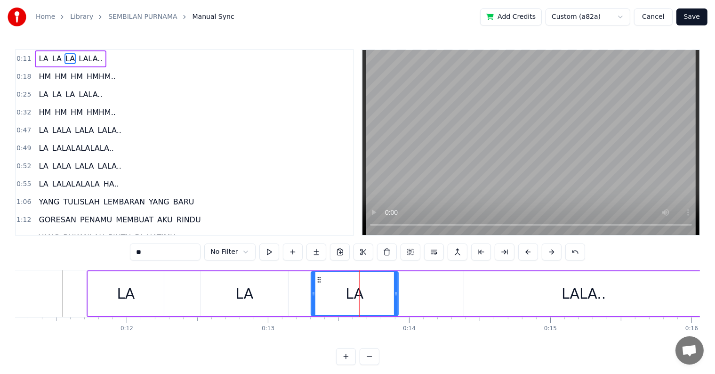
drag, startPoint x: 356, startPoint y: 296, endPoint x: 313, endPoint y: 295, distance: 42.9
click at [313, 295] on icon at bounding box center [314, 294] width 4 height 8
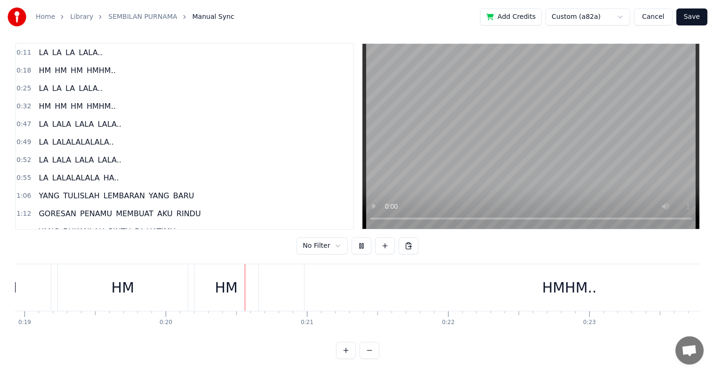
scroll to position [0, 2783]
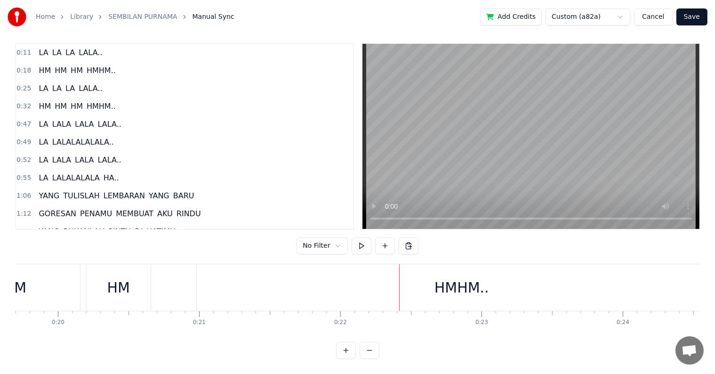
click at [78, 47] on span "LALA.." at bounding box center [90, 52] width 25 height 11
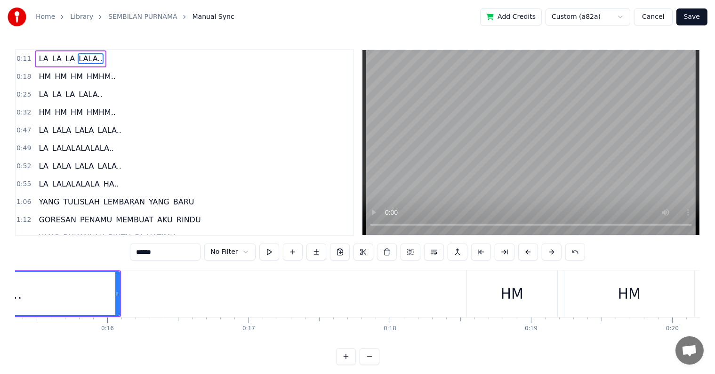
scroll to position [0, 1984]
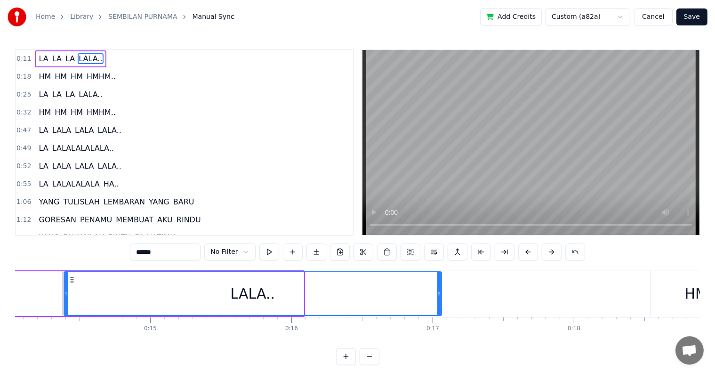
drag, startPoint x: 301, startPoint y: 303, endPoint x: 439, endPoint y: 298, distance: 138.5
click at [439, 298] on div at bounding box center [439, 293] width 4 height 43
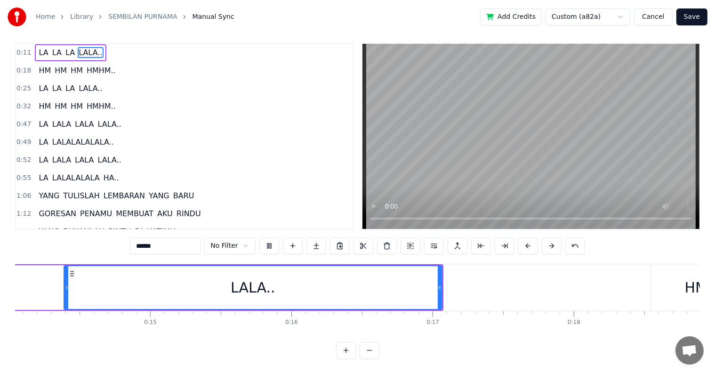
scroll to position [14, 0]
click at [2, 283] on div "Home Library SEMBILAN PURNAMA Manual Sync Add Credits Custom (a82a) Cancel Save…" at bounding box center [357, 176] width 715 height 365
click at [26, 279] on div "LA [PERSON_NAME].." at bounding box center [64, 287] width 757 height 47
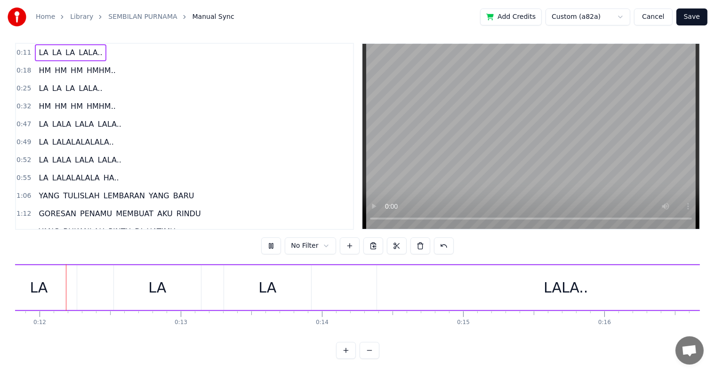
scroll to position [0, 1635]
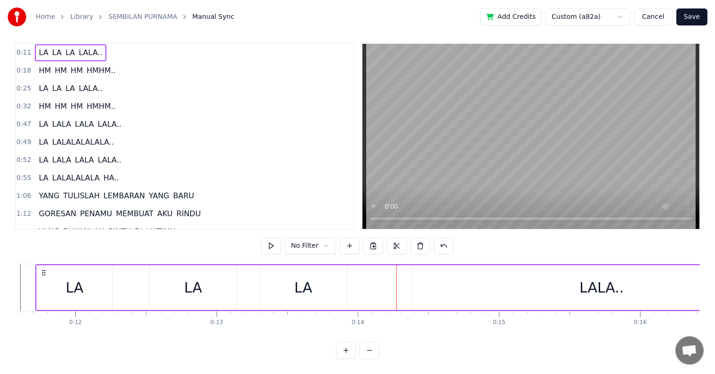
click at [392, 288] on div "LA [PERSON_NAME].." at bounding box center [413, 287] width 757 height 47
click at [427, 288] on div "LALA.." at bounding box center [602, 287] width 378 height 45
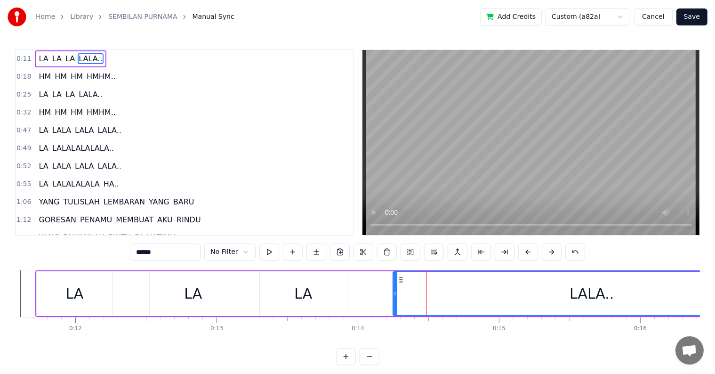
drag, startPoint x: 414, startPoint y: 300, endPoint x: 395, endPoint y: 302, distance: 19.9
click at [395, 302] on div at bounding box center [396, 293] width 4 height 43
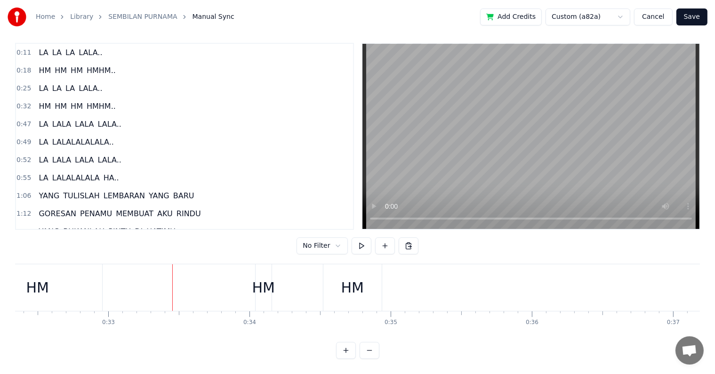
scroll to position [0, 4679]
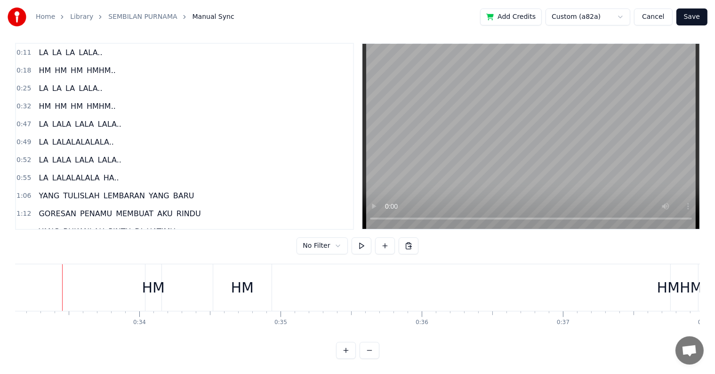
click at [40, 101] on span "HM" at bounding box center [45, 106] width 14 height 11
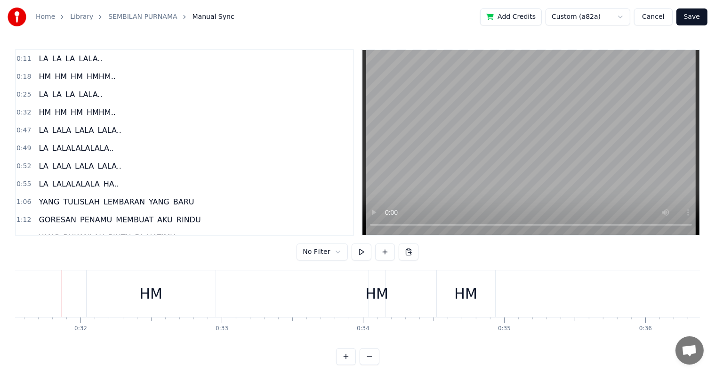
scroll to position [0, 4455]
click at [120, 297] on div "HM" at bounding box center [151, 293] width 129 height 47
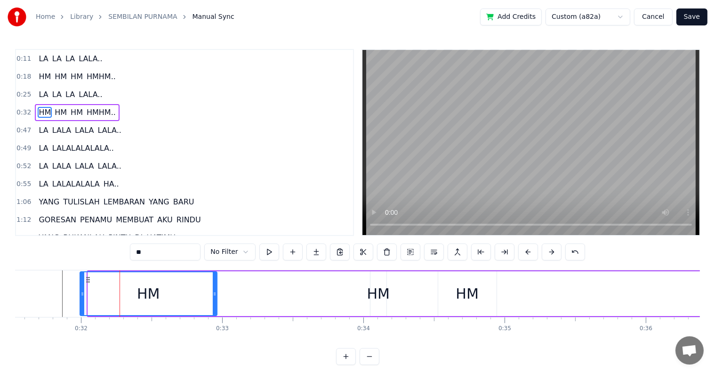
drag, startPoint x: 90, startPoint y: 298, endPoint x: 82, endPoint y: 301, distance: 8.5
click at [82, 301] on div at bounding box center [83, 293] width 4 height 43
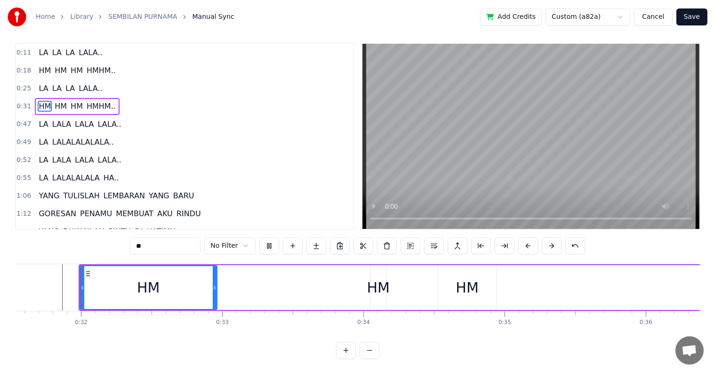
scroll to position [14, 0]
drag, startPoint x: 214, startPoint y: 279, endPoint x: 202, endPoint y: 283, distance: 13.3
click at [202, 283] on div at bounding box center [202, 287] width 4 height 43
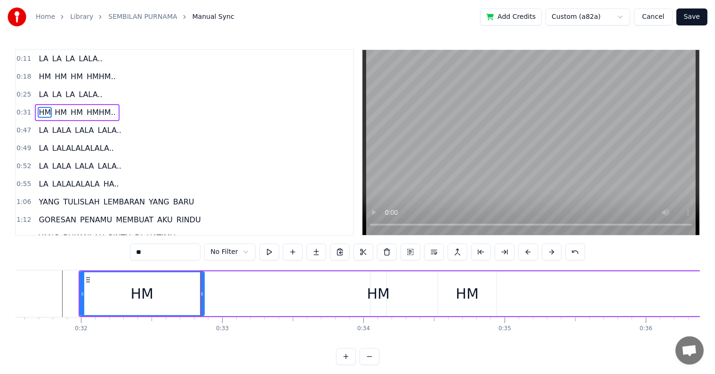
click at [379, 290] on div "HM" at bounding box center [378, 293] width 23 height 21
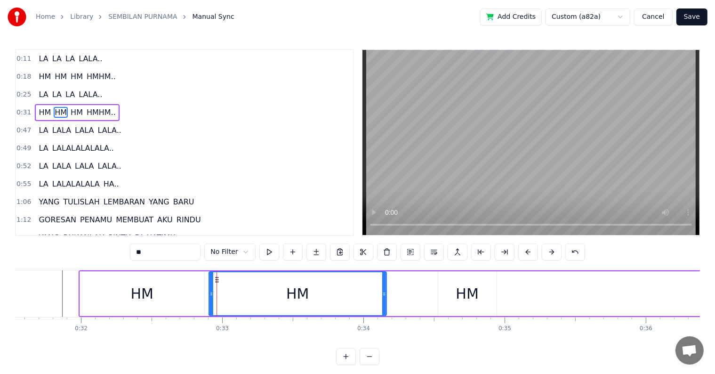
drag, startPoint x: 373, startPoint y: 300, endPoint x: 211, endPoint y: 302, distance: 161.6
click at [211, 302] on div at bounding box center [212, 293] width 4 height 43
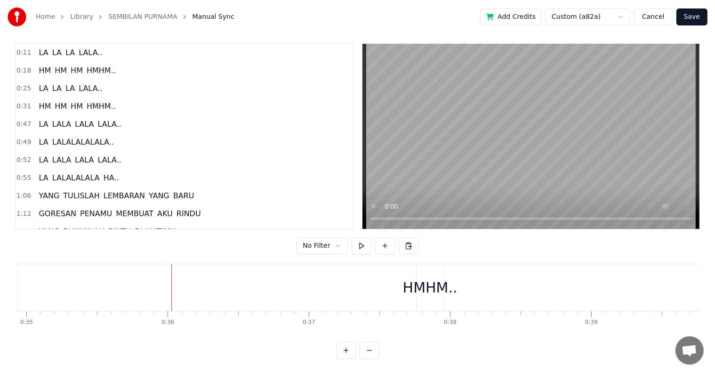
scroll to position [0, 5042]
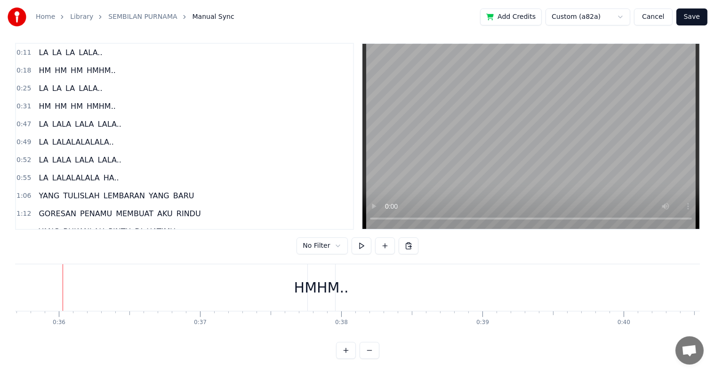
click at [44, 101] on span "HM" at bounding box center [45, 106] width 14 height 11
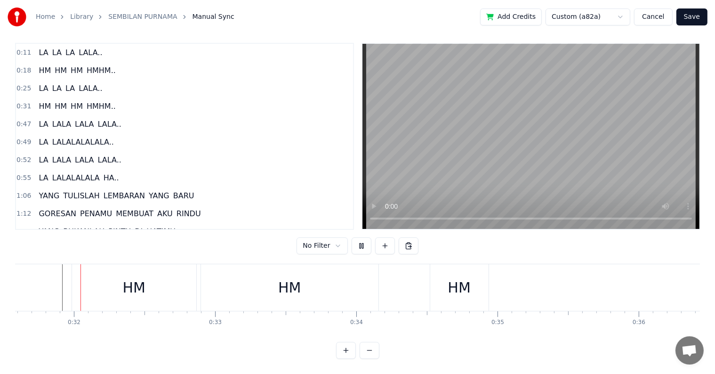
scroll to position [14, 0]
click at [260, 277] on div "HM" at bounding box center [290, 287] width 178 height 47
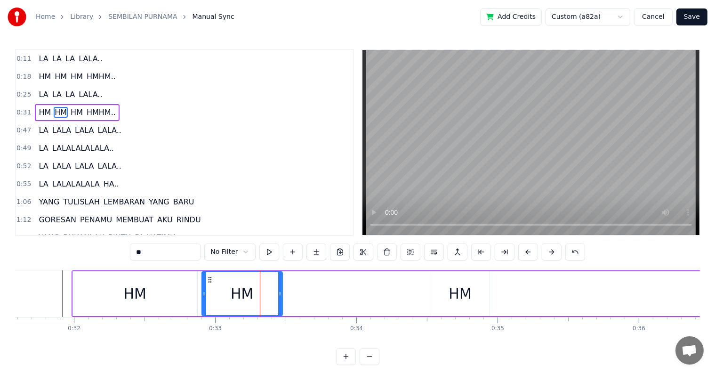
drag, startPoint x: 377, startPoint y: 300, endPoint x: 280, endPoint y: 301, distance: 97.0
click at [280, 301] on div at bounding box center [280, 293] width 4 height 43
click at [434, 303] on div "HM" at bounding box center [460, 293] width 58 height 45
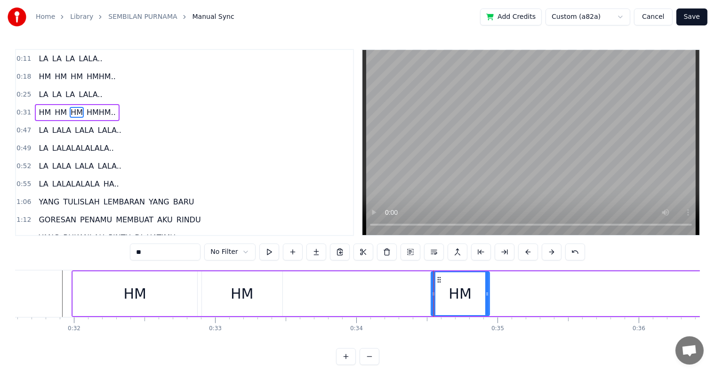
click at [161, 302] on div "HM" at bounding box center [135, 293] width 124 height 45
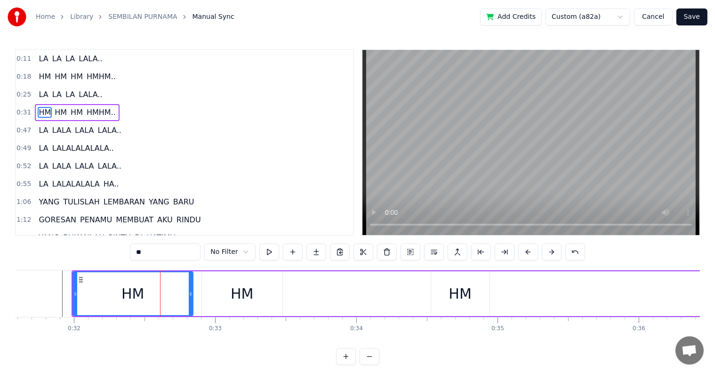
click at [192, 303] on div at bounding box center [191, 293] width 4 height 43
click at [218, 304] on div "HM" at bounding box center [242, 293] width 81 height 45
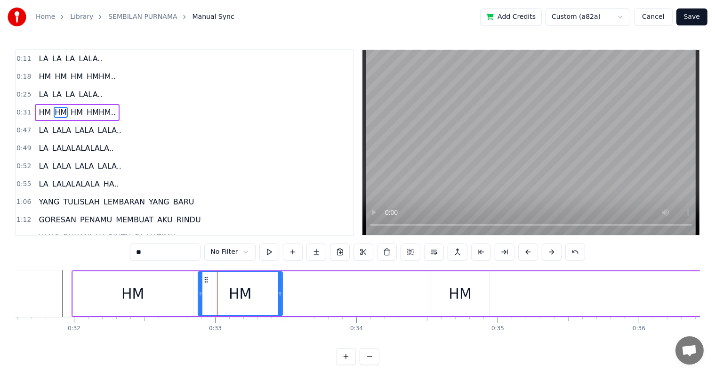
click at [200, 308] on div at bounding box center [201, 293] width 4 height 43
click at [431, 304] on div "HM" at bounding box center [460, 293] width 58 height 45
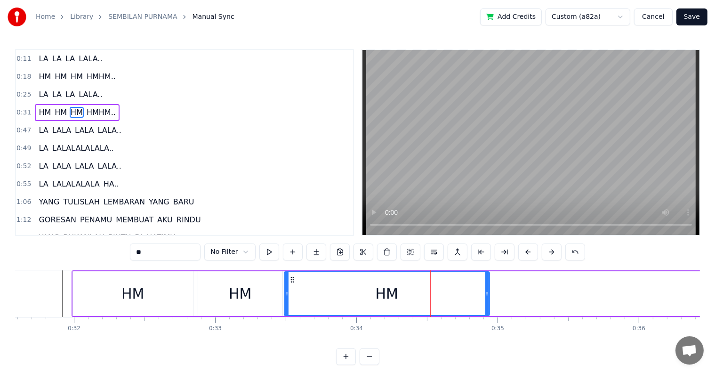
drag, startPoint x: 432, startPoint y: 304, endPoint x: 285, endPoint y: 303, distance: 146.9
click at [285, 303] on div at bounding box center [287, 293] width 4 height 43
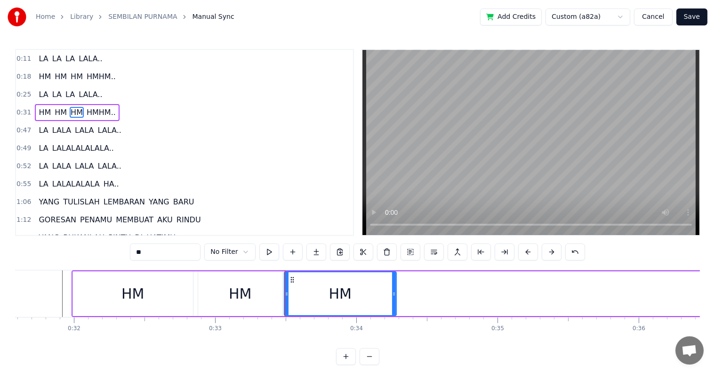
drag, startPoint x: 487, startPoint y: 300, endPoint x: 394, endPoint y: 302, distance: 93.7
click at [394, 302] on div at bounding box center [394, 293] width 4 height 43
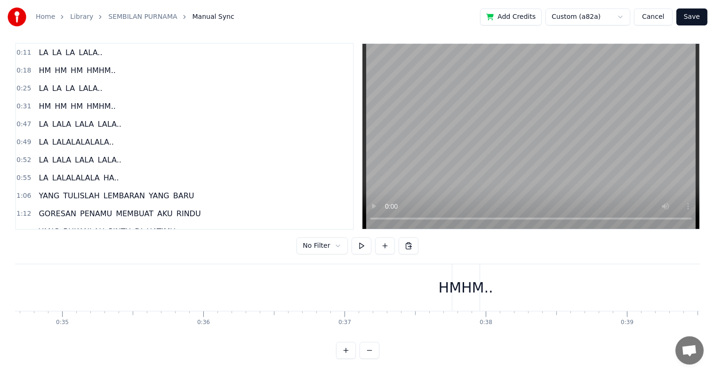
scroll to position [0, 5019]
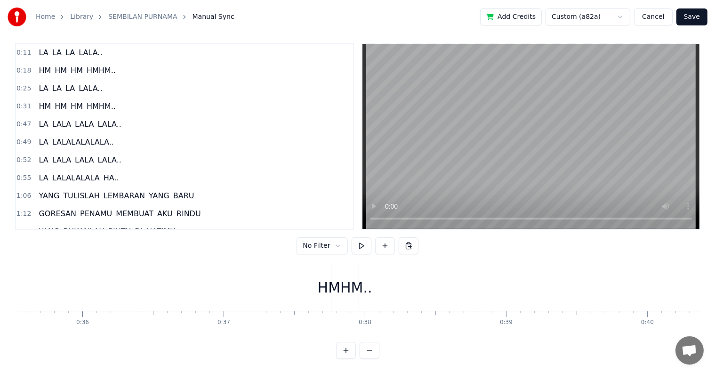
click at [332, 287] on div "HMHM.." at bounding box center [345, 287] width 55 height 21
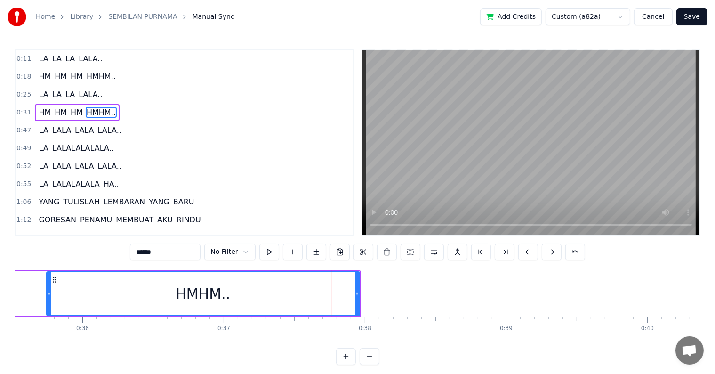
drag, startPoint x: 333, startPoint y: 293, endPoint x: 40, endPoint y: 300, distance: 293.9
click at [47, 300] on div at bounding box center [49, 293] width 4 height 43
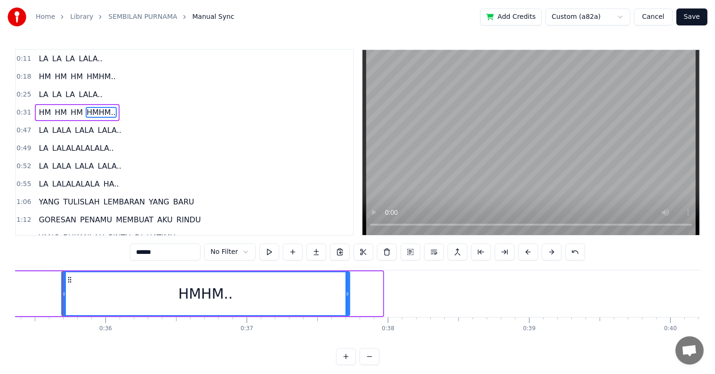
drag, startPoint x: 381, startPoint y: 300, endPoint x: 348, endPoint y: 300, distance: 33.0
click at [348, 300] on div at bounding box center [348, 293] width 4 height 43
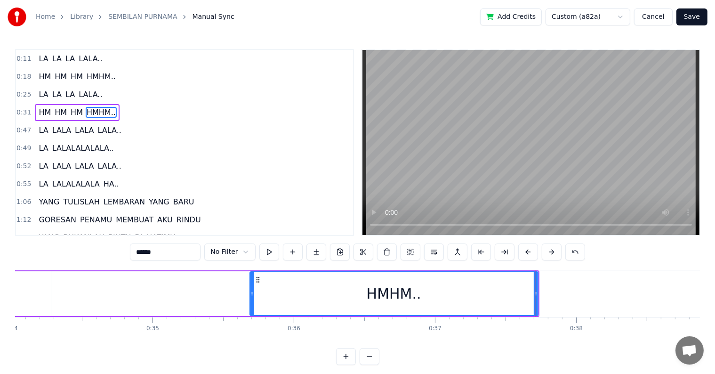
scroll to position [0, 4777]
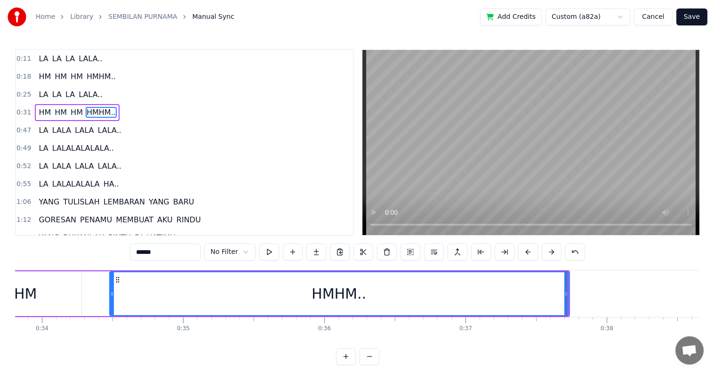
drag, startPoint x: 283, startPoint y: 300, endPoint x: 112, endPoint y: 312, distance: 171.4
click at [112, 312] on div at bounding box center [112, 293] width 4 height 43
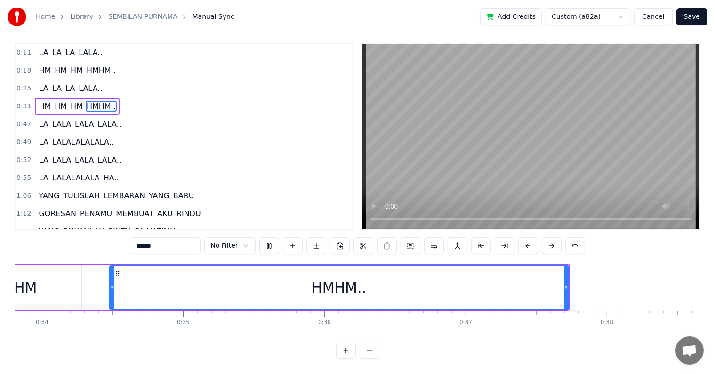
scroll to position [14, 0]
drag, startPoint x: 565, startPoint y: 277, endPoint x: 549, endPoint y: 275, distance: 16.7
click at [549, 275] on div at bounding box center [550, 287] width 4 height 43
click at [113, 103] on div "0:31 HM HM HM HMHM.." at bounding box center [184, 106] width 337 height 18
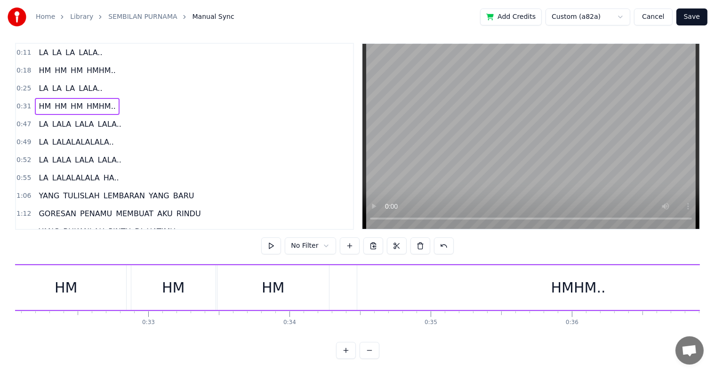
scroll to position [0, 4471]
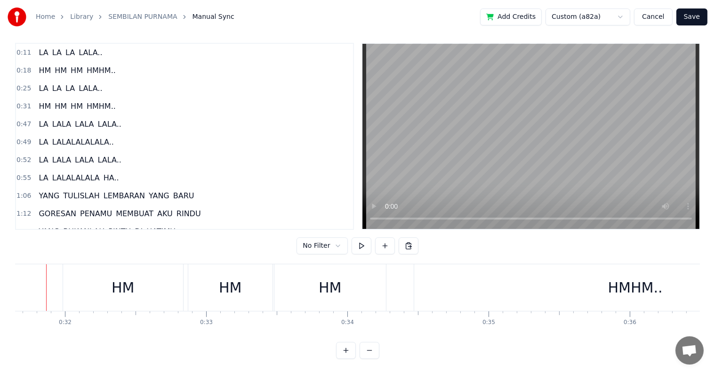
scroll to position [0, 4455]
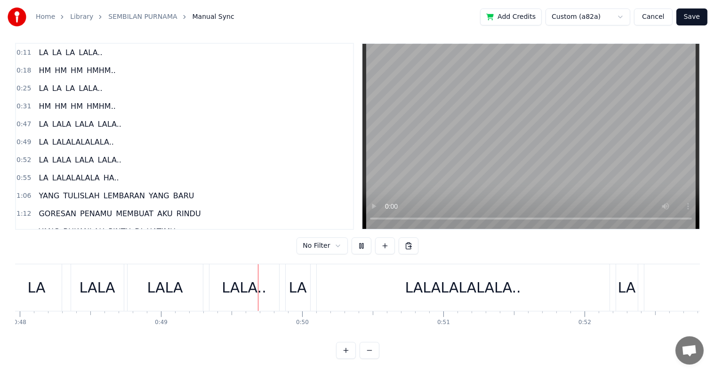
scroll to position [0, 6888]
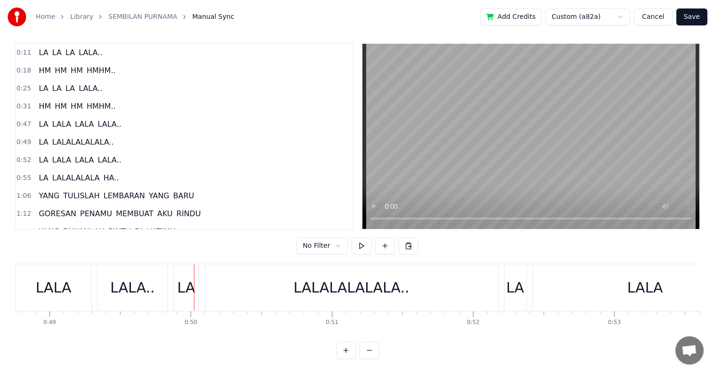
click at [40, 119] on span "LA" at bounding box center [43, 124] width 11 height 11
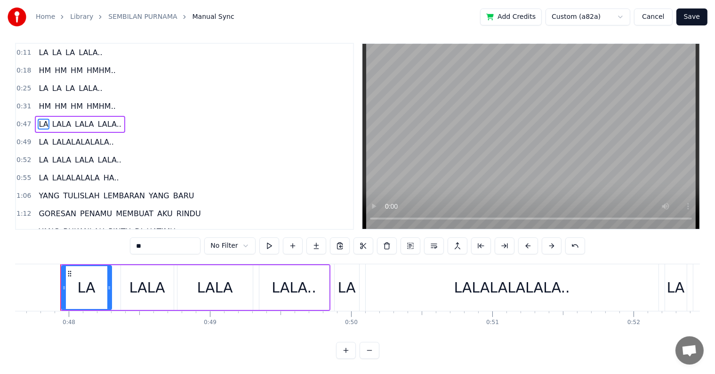
scroll to position [0, 6725]
click at [74, 290] on div "LA" at bounding box center [89, 287] width 49 height 43
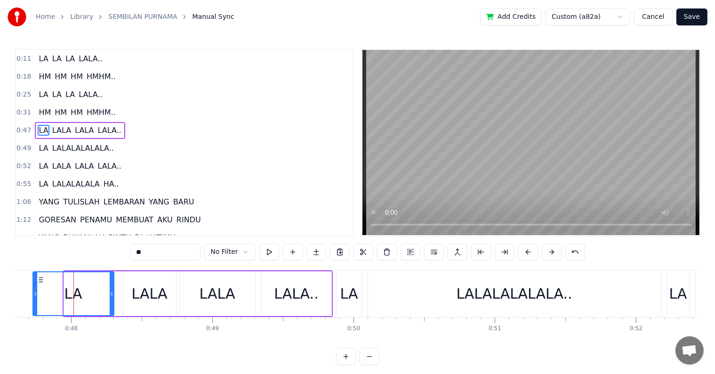
drag, startPoint x: 65, startPoint y: 297, endPoint x: 33, endPoint y: 296, distance: 31.1
click at [33, 296] on div at bounding box center [35, 293] width 4 height 43
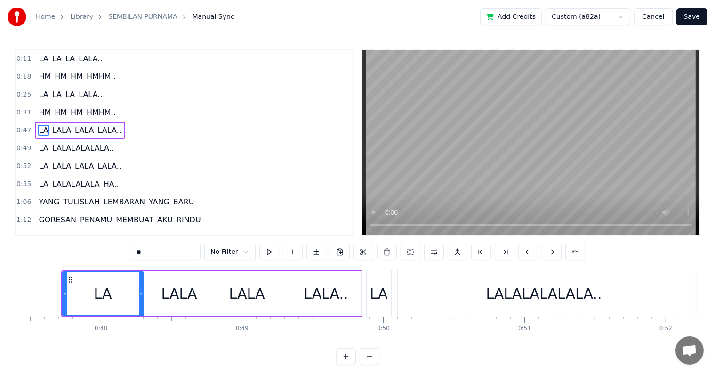
click at [8, 302] on div "Home Library SEMBILAN PURNAMA Manual Sync Add Credits Custom (a82a) Cancel Save…" at bounding box center [357, 182] width 715 height 365
drag, startPoint x: 140, startPoint y: 298, endPoint x: 124, endPoint y: 303, distance: 16.7
click at [124, 303] on div at bounding box center [125, 293] width 4 height 43
click at [173, 299] on div "LALA" at bounding box center [180, 293] width 36 height 21
type input "****"
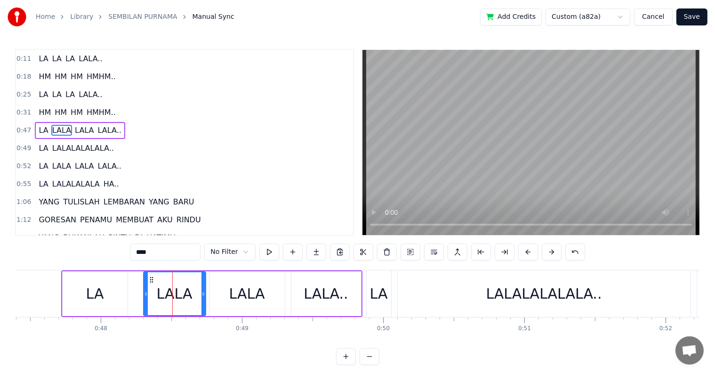
drag, startPoint x: 156, startPoint y: 304, endPoint x: 146, endPoint y: 306, distance: 9.7
click at [146, 306] on div at bounding box center [146, 293] width 4 height 43
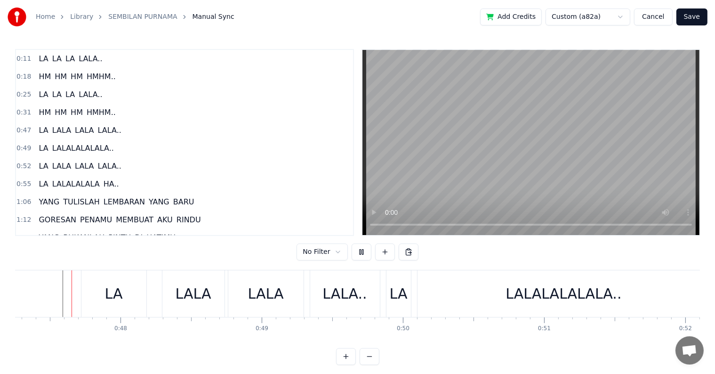
scroll to position [14, 0]
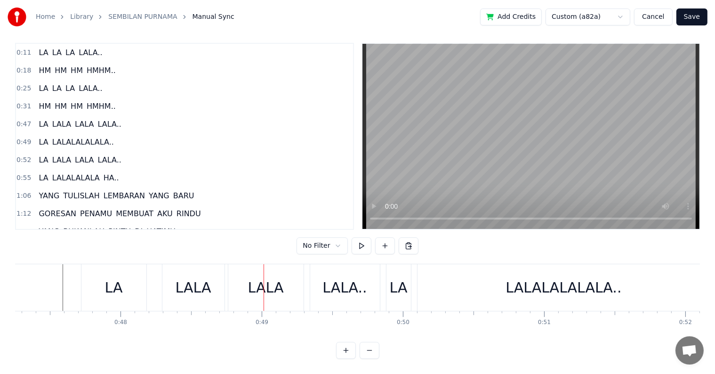
click at [284, 288] on div "LALA" at bounding box center [265, 287] width 75 height 47
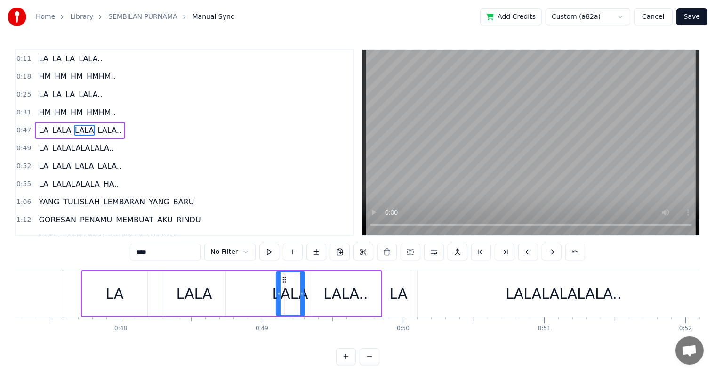
drag, startPoint x: 232, startPoint y: 296, endPoint x: 279, endPoint y: 296, distance: 47.1
click at [279, 296] on icon at bounding box center [279, 294] width 4 height 8
click at [200, 302] on div "LALA" at bounding box center [195, 293] width 36 height 21
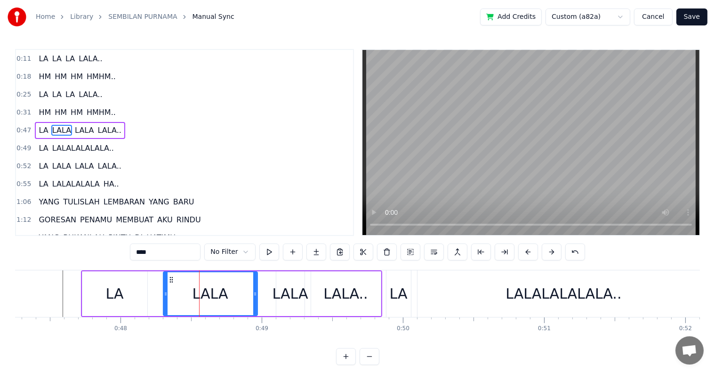
drag, startPoint x: 222, startPoint y: 301, endPoint x: 254, endPoint y: 304, distance: 32.1
click at [254, 304] on div at bounding box center [255, 293] width 4 height 43
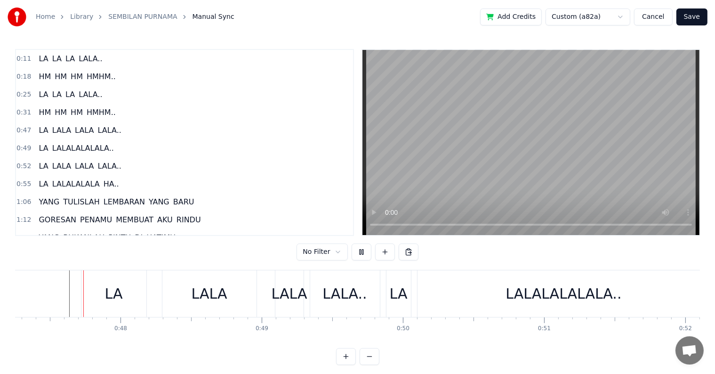
scroll to position [14, 0]
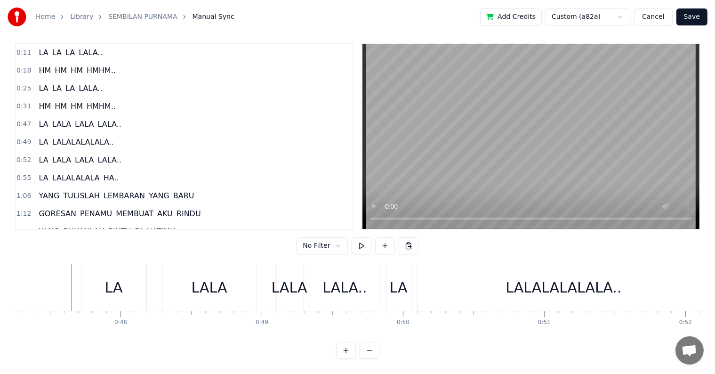
click at [424, 286] on div "LALALALALALA.." at bounding box center [564, 287] width 293 height 47
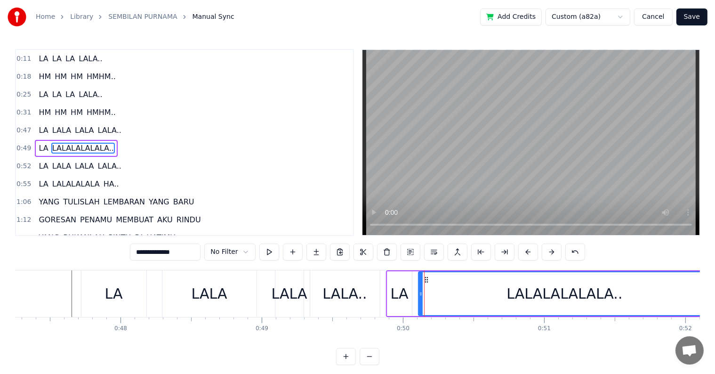
scroll to position [2, 0]
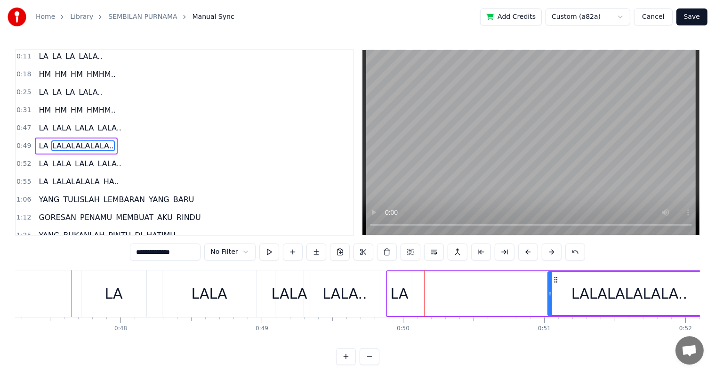
drag, startPoint x: 421, startPoint y: 300, endPoint x: 550, endPoint y: 296, distance: 129.6
click at [550, 296] on div at bounding box center [551, 293] width 4 height 43
click at [409, 298] on div "LA" at bounding box center [400, 293] width 24 height 45
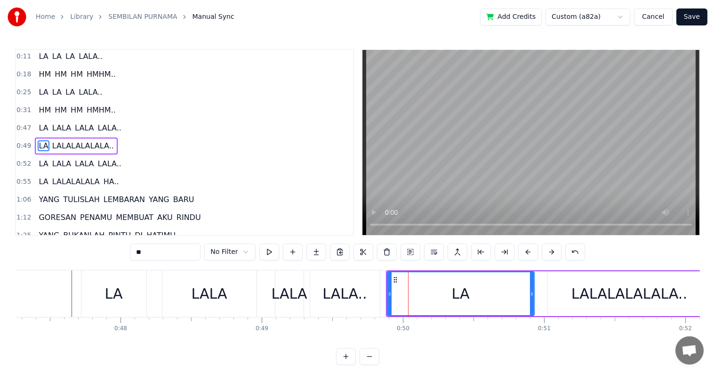
drag, startPoint x: 409, startPoint y: 298, endPoint x: 531, endPoint y: 296, distance: 122.5
click at [531, 296] on div at bounding box center [532, 293] width 4 height 43
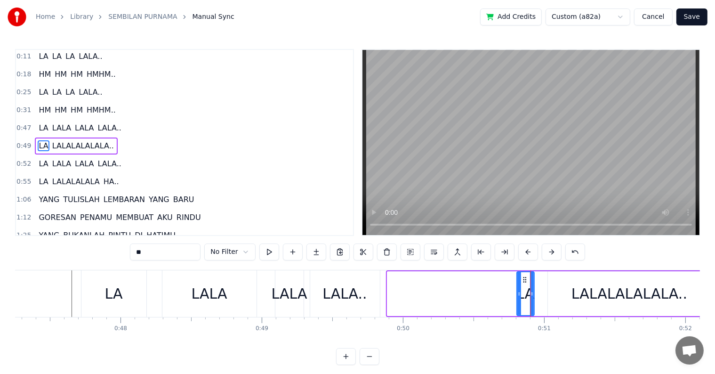
drag, startPoint x: 395, startPoint y: 302, endPoint x: 516, endPoint y: 299, distance: 121.6
click at [518, 299] on div at bounding box center [520, 293] width 4 height 43
click at [559, 299] on div "LALALALALALA.." at bounding box center [629, 293] width 163 height 45
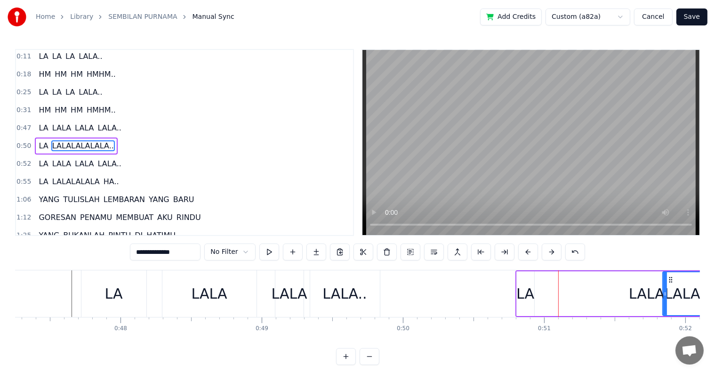
drag, startPoint x: 550, startPoint y: 300, endPoint x: 673, endPoint y: 296, distance: 123.0
click at [667, 296] on div at bounding box center [666, 293] width 4 height 43
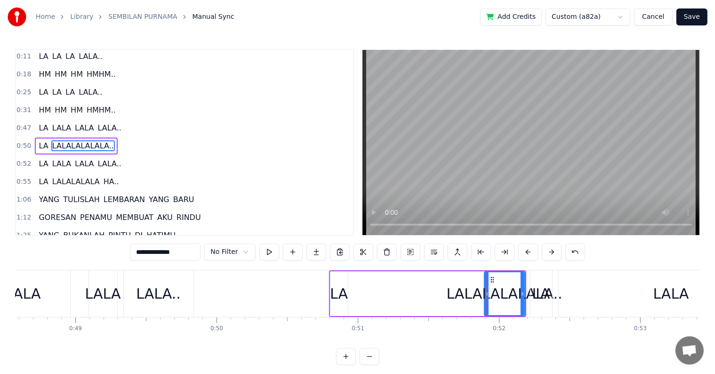
scroll to position [0, 7104]
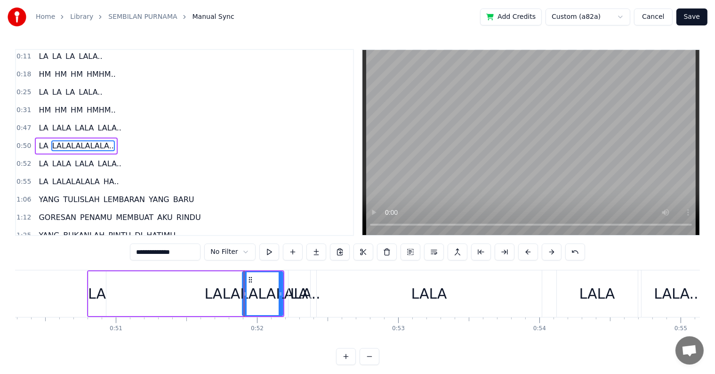
click at [90, 296] on div "LA" at bounding box center [97, 293] width 18 height 21
type input "**"
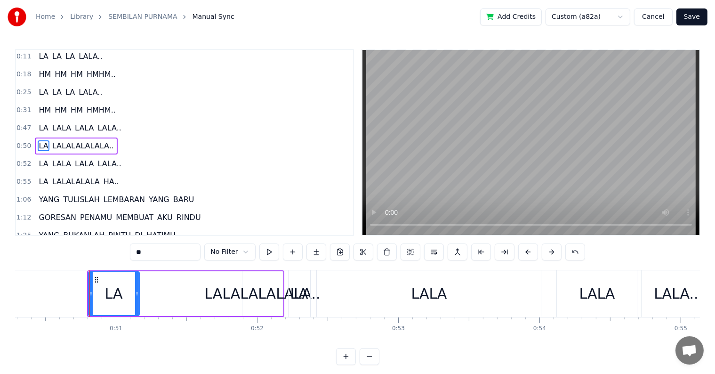
drag, startPoint x: 104, startPoint y: 297, endPoint x: 138, endPoint y: 300, distance: 33.6
click at [138, 300] on div at bounding box center [137, 293] width 4 height 43
drag, startPoint x: 88, startPoint y: 301, endPoint x: 108, endPoint y: 301, distance: 20.2
click at [108, 301] on div "LA" at bounding box center [114, 293] width 52 height 45
drag, startPoint x: 91, startPoint y: 301, endPoint x: 145, endPoint y: 316, distance: 56.1
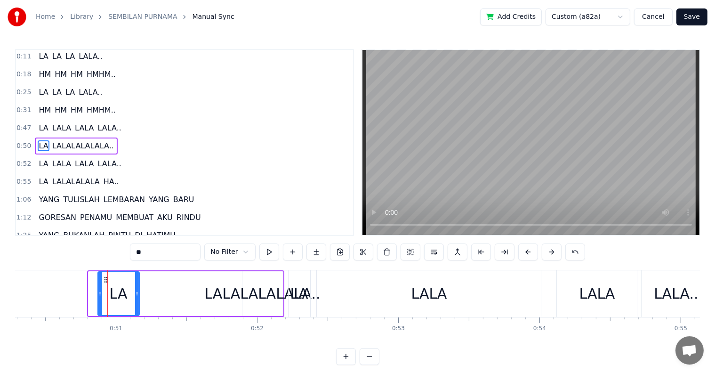
click at [101, 300] on div at bounding box center [100, 293] width 4 height 43
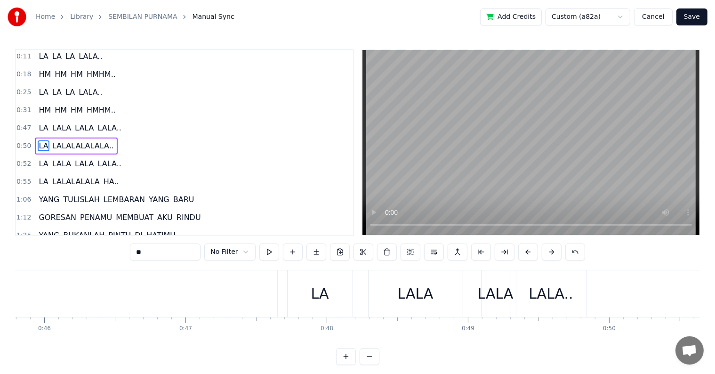
scroll to position [0, 6409]
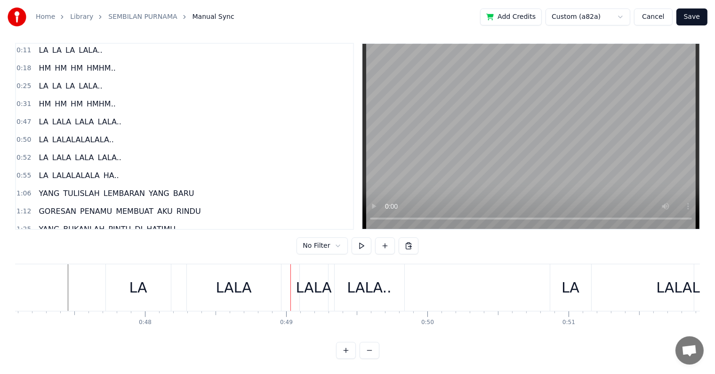
scroll to position [0, 6621]
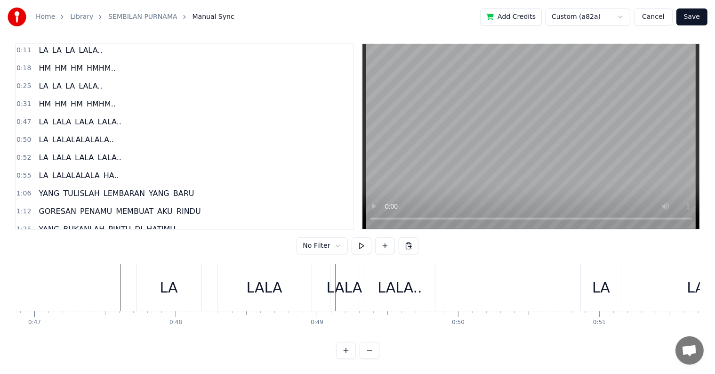
click at [150, 284] on div "LA" at bounding box center [169, 287] width 65 height 47
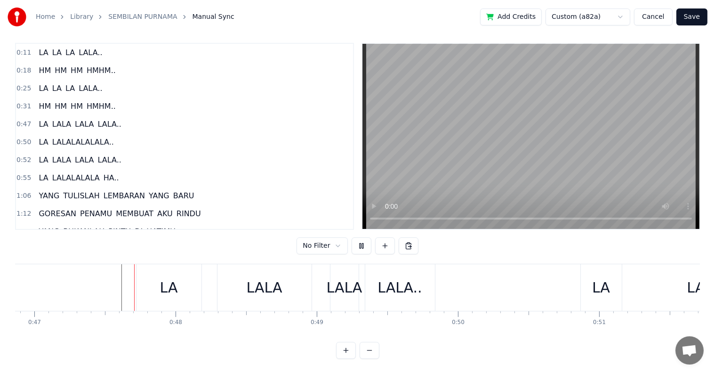
scroll to position [14, 0]
click at [393, 289] on div "LALA.." at bounding box center [400, 287] width 44 height 21
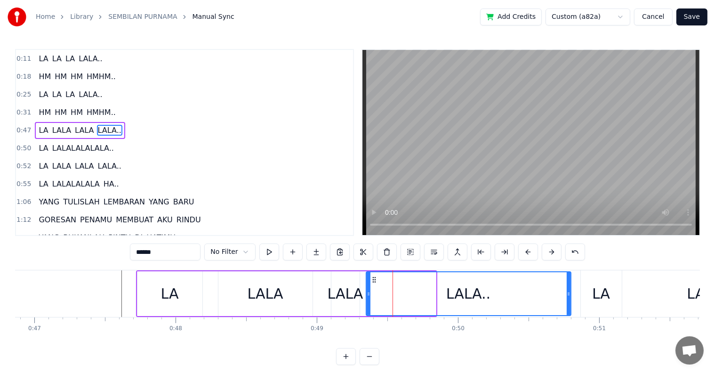
drag, startPoint x: 432, startPoint y: 294, endPoint x: 567, endPoint y: 297, distance: 135.2
click at [567, 297] on icon at bounding box center [569, 294] width 4 height 8
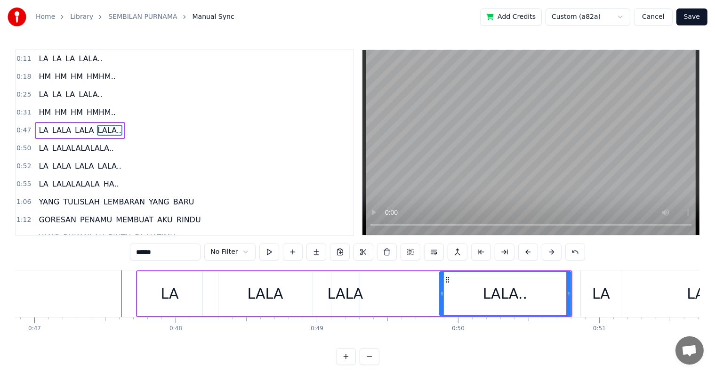
drag, startPoint x: 367, startPoint y: 304, endPoint x: 441, endPoint y: 301, distance: 73.5
click at [441, 301] on div at bounding box center [442, 293] width 4 height 43
click at [342, 305] on div "LALA" at bounding box center [346, 293] width 28 height 45
type input "****"
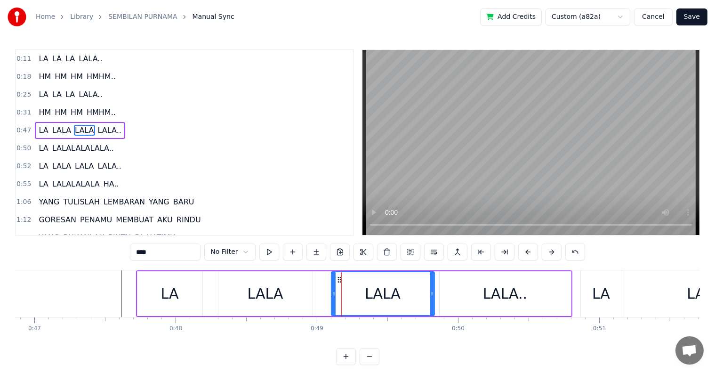
drag, startPoint x: 358, startPoint y: 307, endPoint x: 433, endPoint y: 304, distance: 74.9
click at [433, 304] on div at bounding box center [432, 293] width 4 height 43
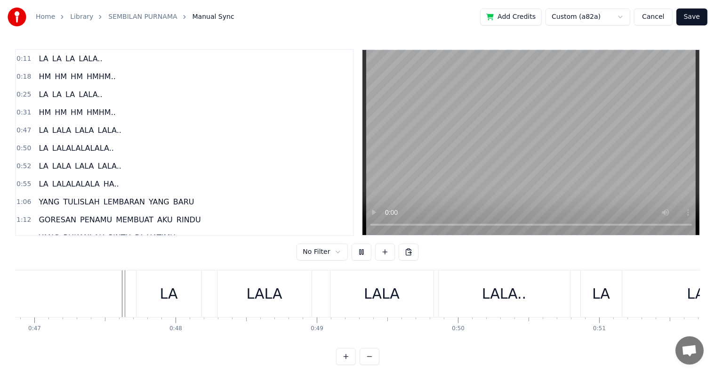
scroll to position [14, 0]
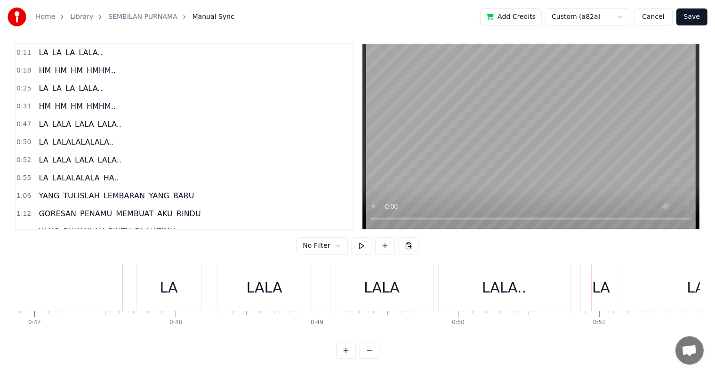
click at [607, 288] on div "LA" at bounding box center [601, 287] width 18 height 21
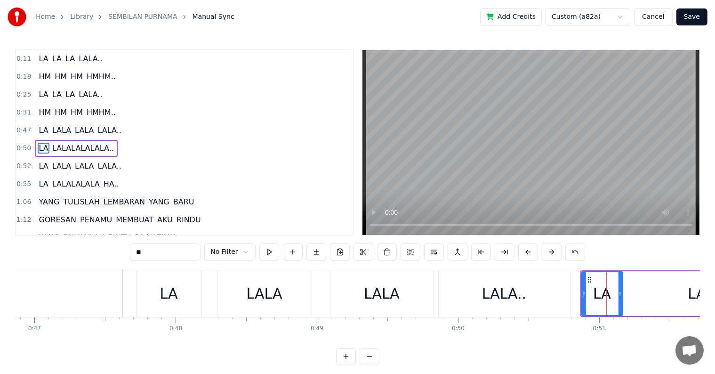
scroll to position [2, 0]
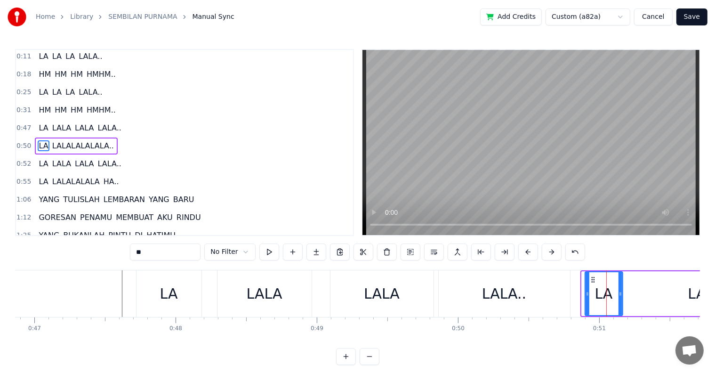
click at [586, 298] on div at bounding box center [588, 293] width 4 height 43
click at [624, 300] on div at bounding box center [624, 293] width 4 height 43
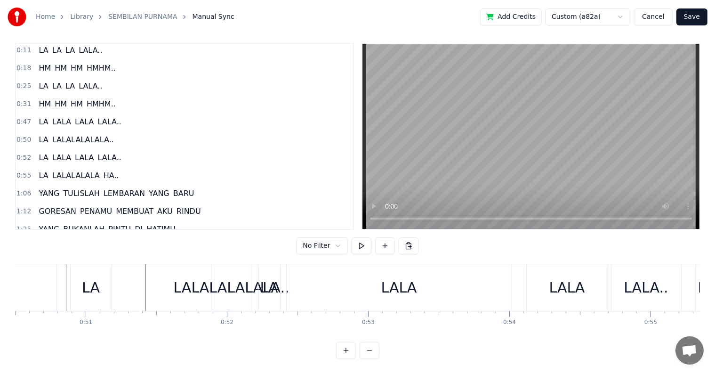
scroll to position [0, 7165]
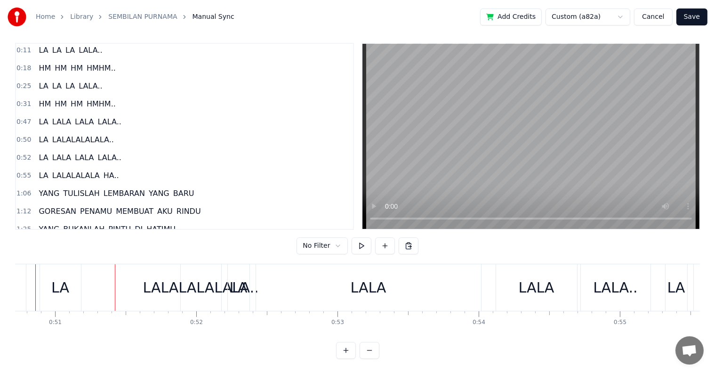
click at [148, 299] on div "LA LALALALALALA.." at bounding box center [132, 287] width 184 height 47
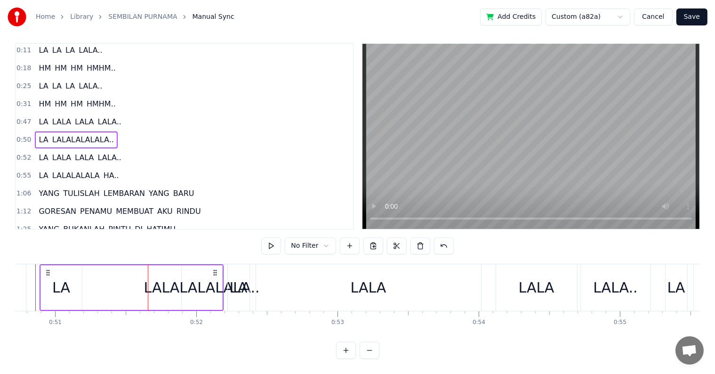
click at [188, 284] on div "LALALALALALA.." at bounding box center [202, 287] width 116 height 21
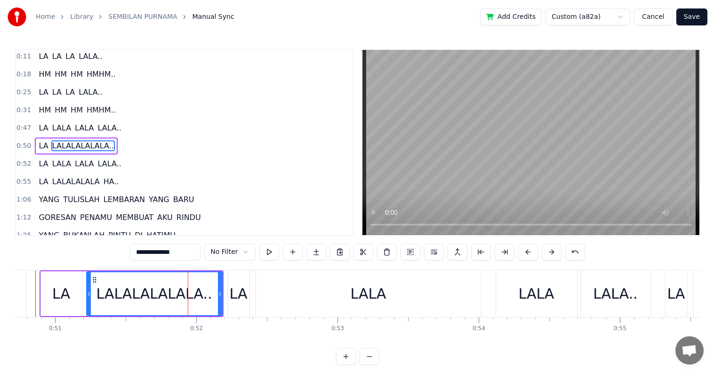
drag, startPoint x: 183, startPoint y: 303, endPoint x: 101, endPoint y: 306, distance: 82.5
click at [92, 306] on div "LALALALALALA.." at bounding box center [154, 293] width 135 height 43
click at [81, 301] on div "LA" at bounding box center [61, 293] width 41 height 45
type input "**"
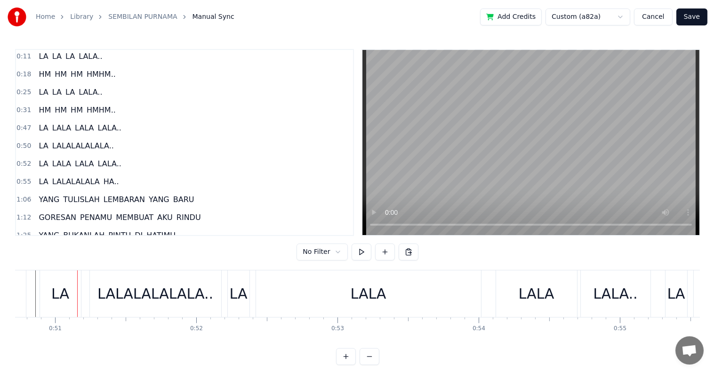
drag, startPoint x: 65, startPoint y: 301, endPoint x: 76, endPoint y: 300, distance: 11.4
click at [65, 301] on div "LA" at bounding box center [60, 293] width 18 height 21
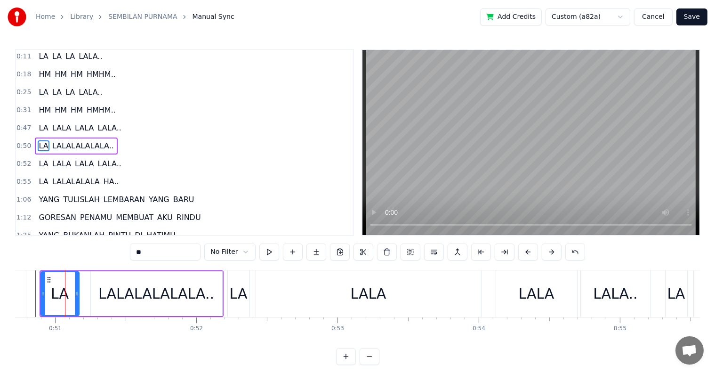
click at [76, 301] on div at bounding box center [77, 293] width 4 height 43
click at [103, 300] on div "LALALALALALA.." at bounding box center [156, 293] width 131 height 45
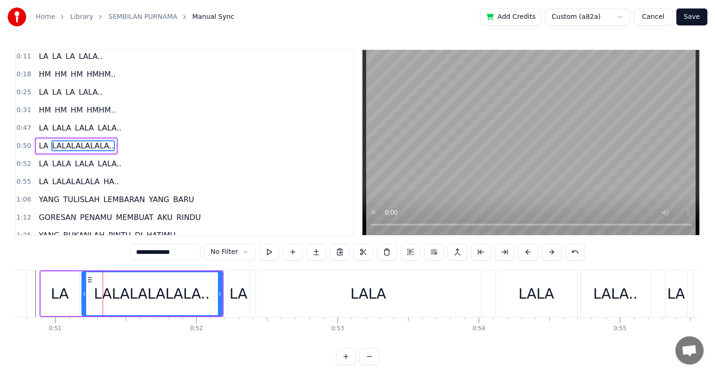
drag, startPoint x: 92, startPoint y: 301, endPoint x: 83, endPoint y: 305, distance: 9.7
click at [83, 305] on div at bounding box center [84, 293] width 4 height 43
click at [313, 296] on div "LALA" at bounding box center [368, 293] width 225 height 47
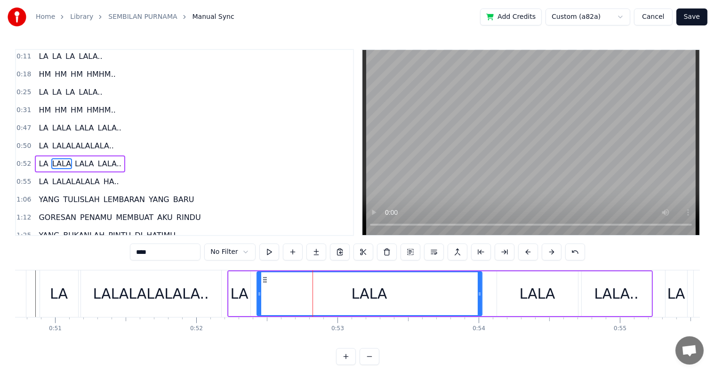
scroll to position [20, 0]
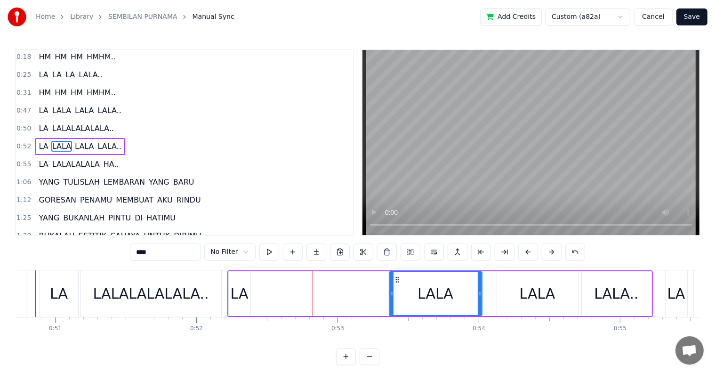
drag, startPoint x: 259, startPoint y: 300, endPoint x: 392, endPoint y: 294, distance: 132.5
click at [392, 294] on div at bounding box center [392, 293] width 4 height 43
click at [234, 298] on div "LA" at bounding box center [240, 293] width 18 height 21
type input "**"
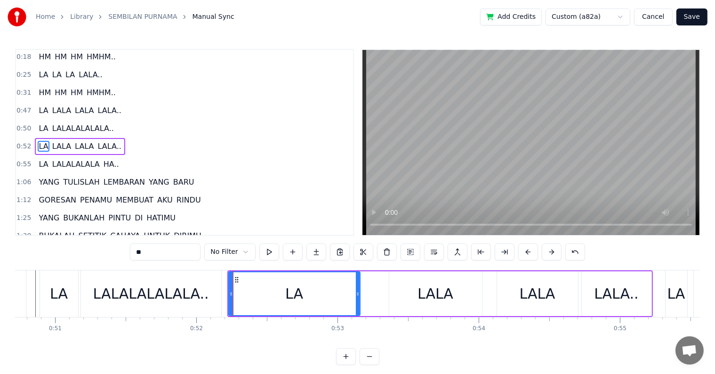
drag, startPoint x: 245, startPoint y: 298, endPoint x: 355, endPoint y: 299, distance: 109.7
click at [355, 299] on div "LA" at bounding box center [294, 293] width 130 height 43
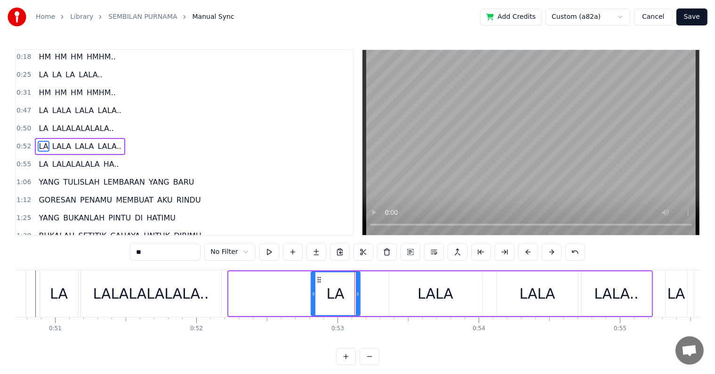
drag, startPoint x: 228, startPoint y: 305, endPoint x: 311, endPoint y: 302, distance: 82.5
click at [312, 302] on div at bounding box center [314, 293] width 4 height 43
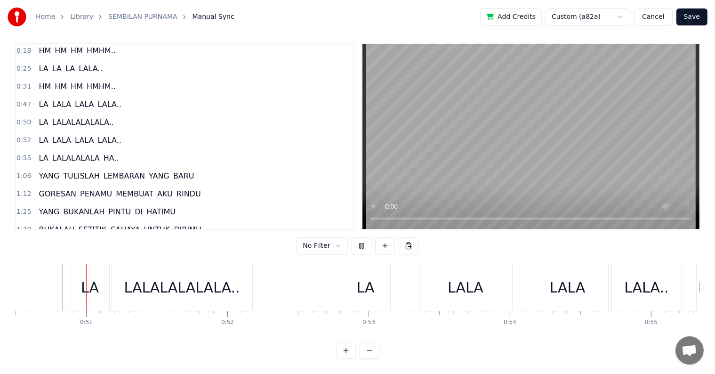
scroll to position [14, 0]
